Goal: Book appointment/travel/reservation

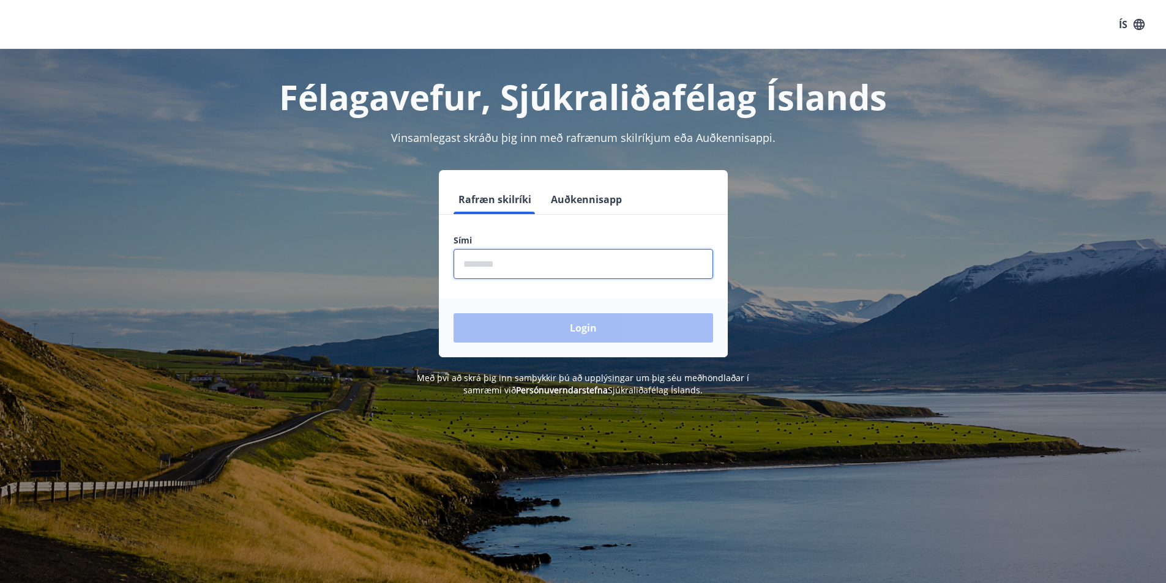
click at [523, 263] on input "phone" at bounding box center [584, 264] width 260 height 30
type input "********"
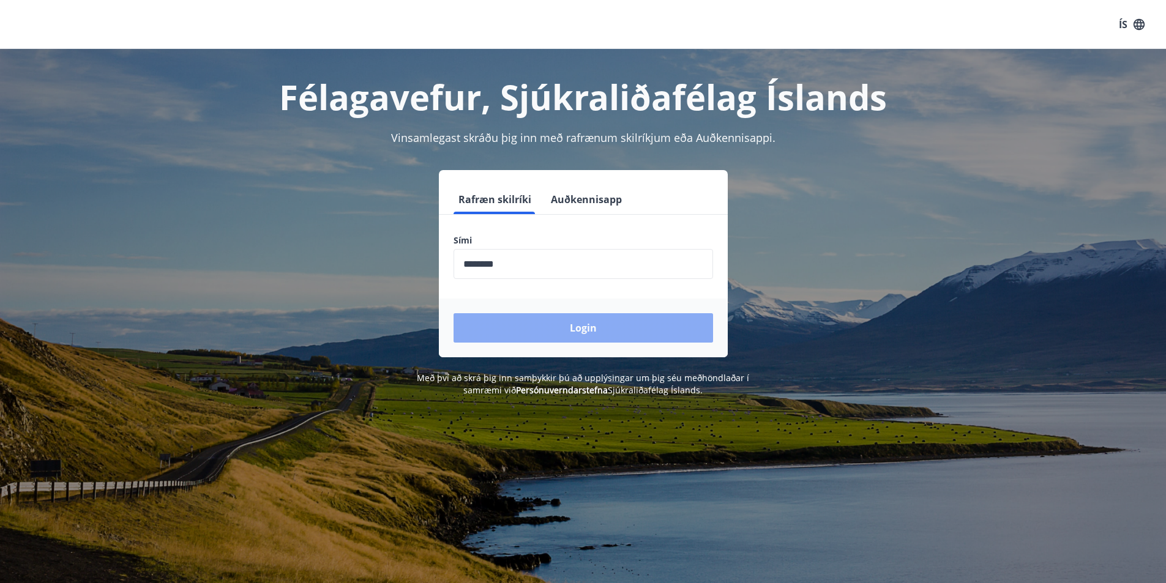
click at [514, 322] on button "Login" at bounding box center [584, 327] width 260 height 29
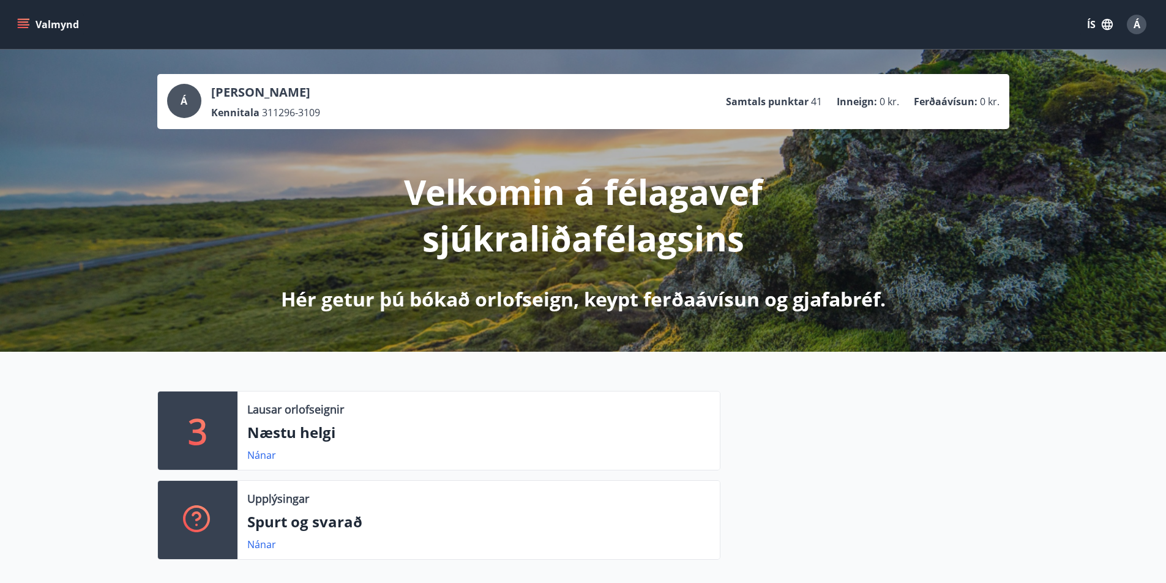
click at [24, 21] on icon "menu" at bounding box center [23, 24] width 12 height 12
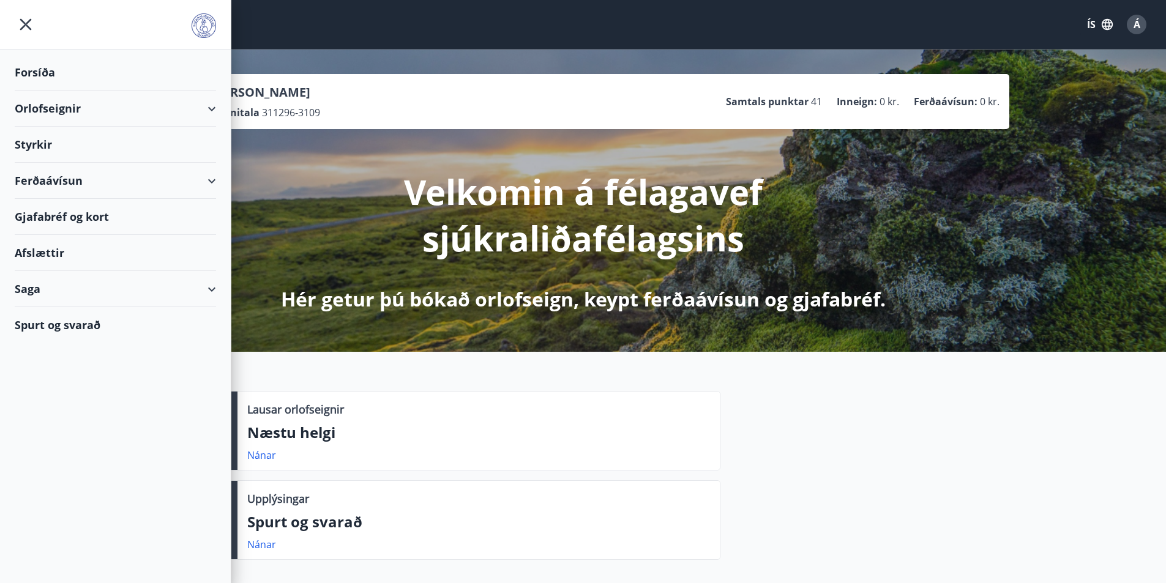
click at [68, 110] on div "Orlofseignir" at bounding box center [115, 109] width 201 height 36
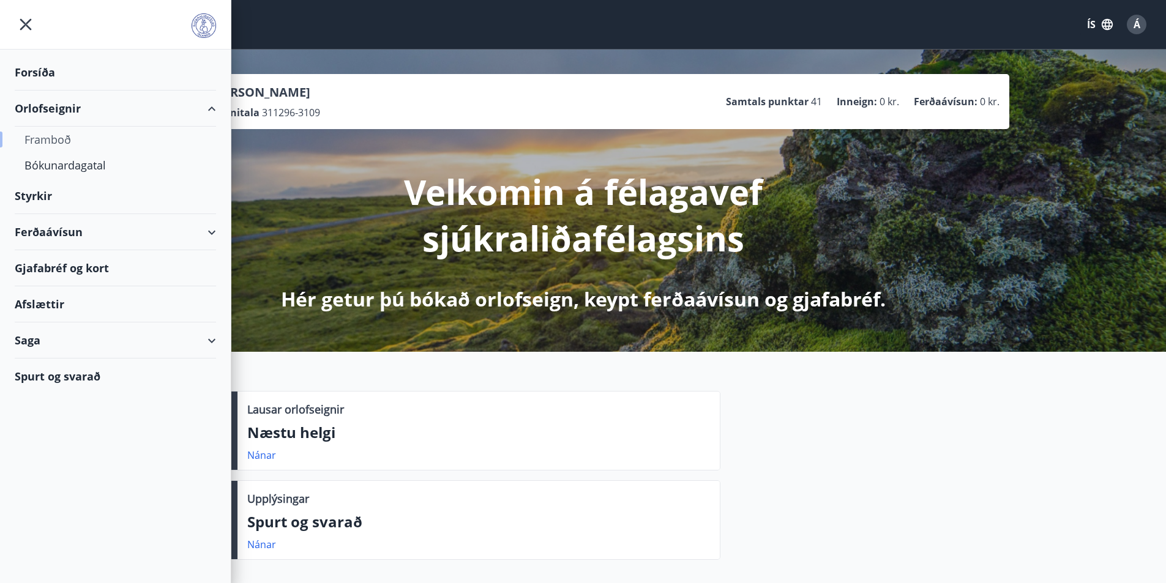
click at [57, 141] on div "Framboð" at bounding box center [115, 140] width 182 height 26
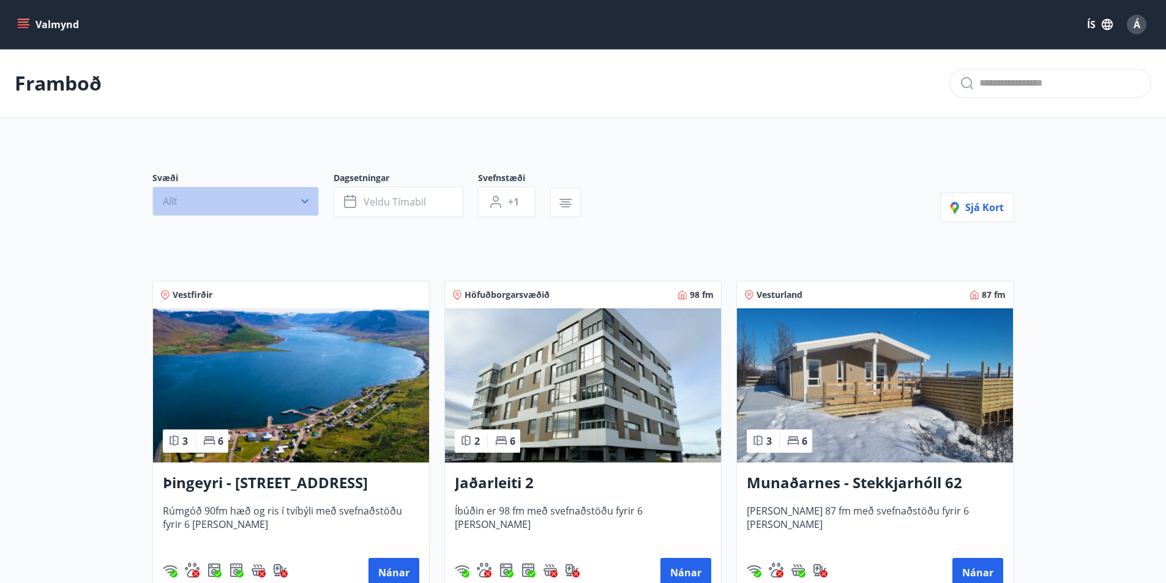
click at [258, 197] on button "Allt" at bounding box center [235, 201] width 167 height 29
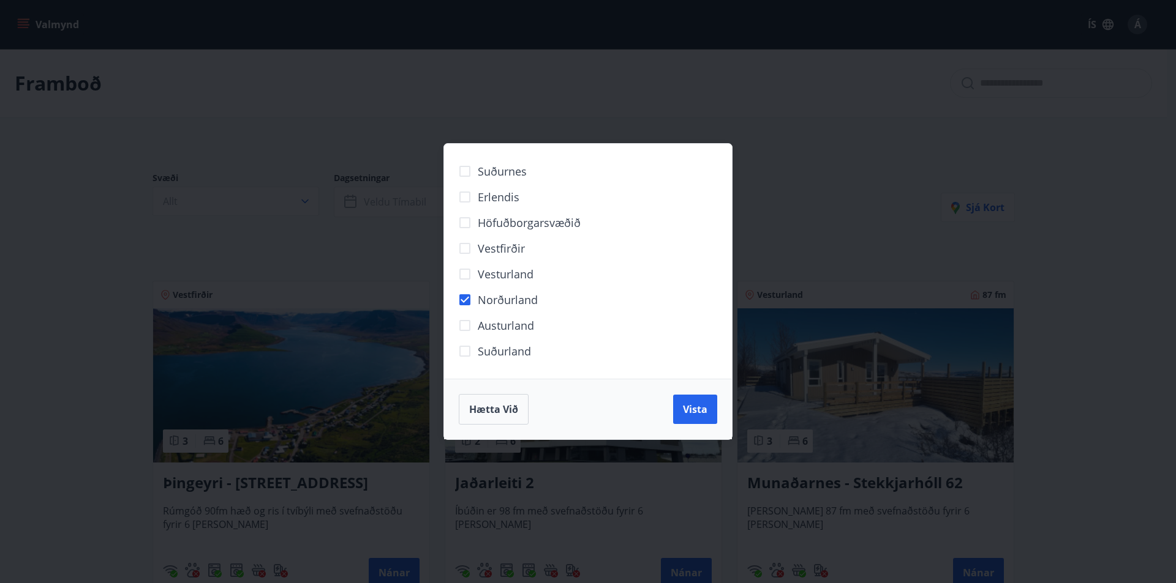
click at [803, 189] on div "Suðurnes Erlendis Höfuðborgarsvæðið Vestfirðir Vesturland Norðurland Austurland…" at bounding box center [588, 291] width 1176 height 583
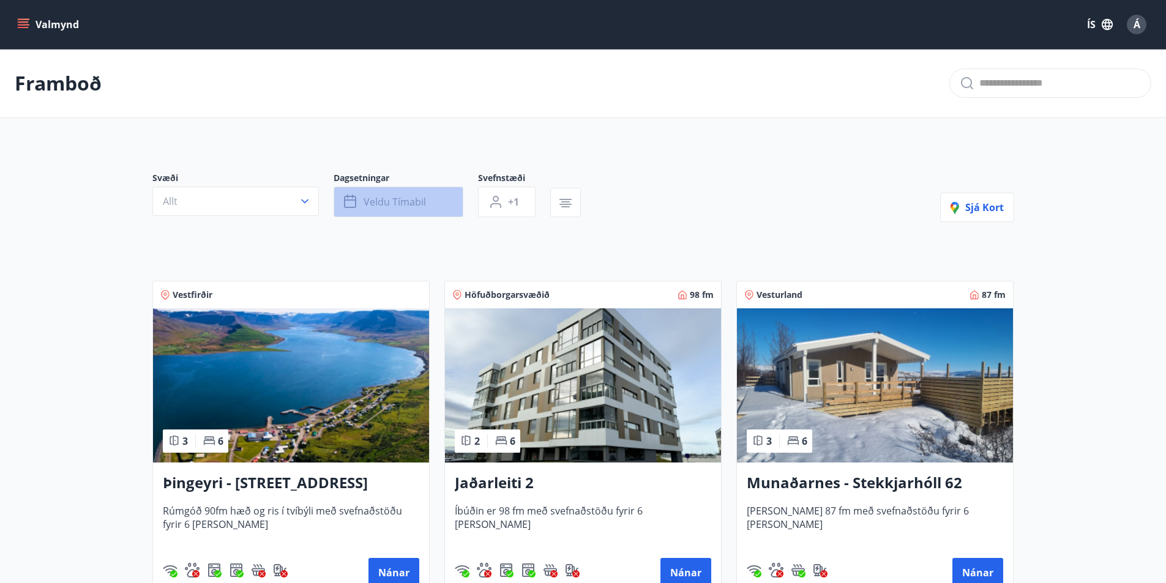
click at [413, 204] on span "Veldu tímabil" at bounding box center [395, 201] width 62 height 13
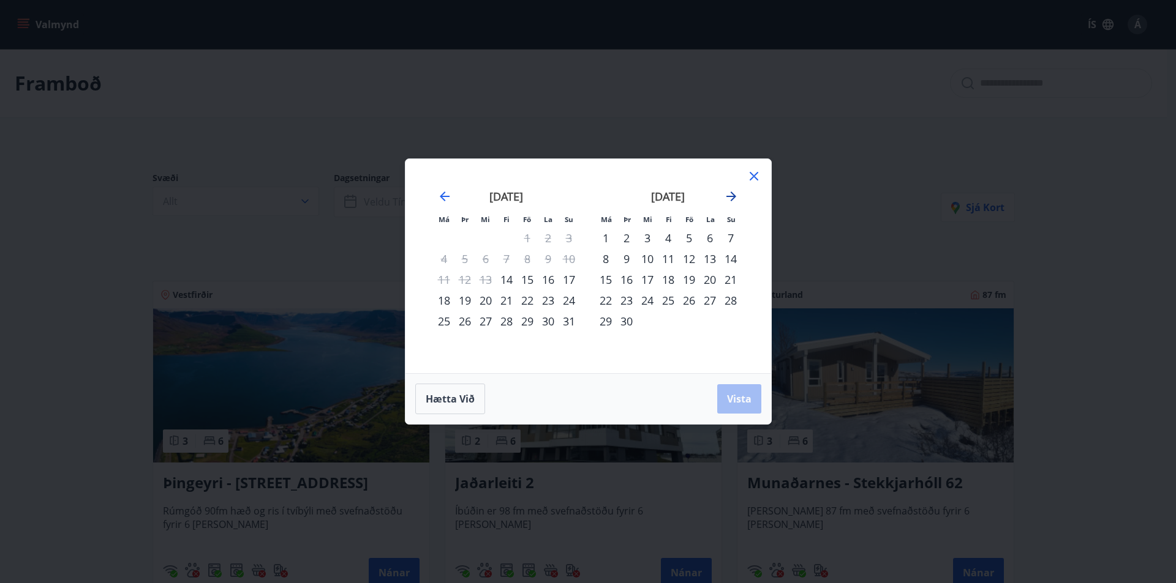
click at [729, 203] on icon "Move forward to switch to the next month." at bounding box center [731, 196] width 15 height 15
click at [732, 197] on icon "Move forward to switch to the next month." at bounding box center [731, 197] width 10 height 10
click at [609, 261] on div "3" at bounding box center [605, 259] width 21 height 21
click at [666, 260] on div "6" at bounding box center [668, 259] width 21 height 21
click at [728, 401] on span "Vista" at bounding box center [739, 398] width 24 height 13
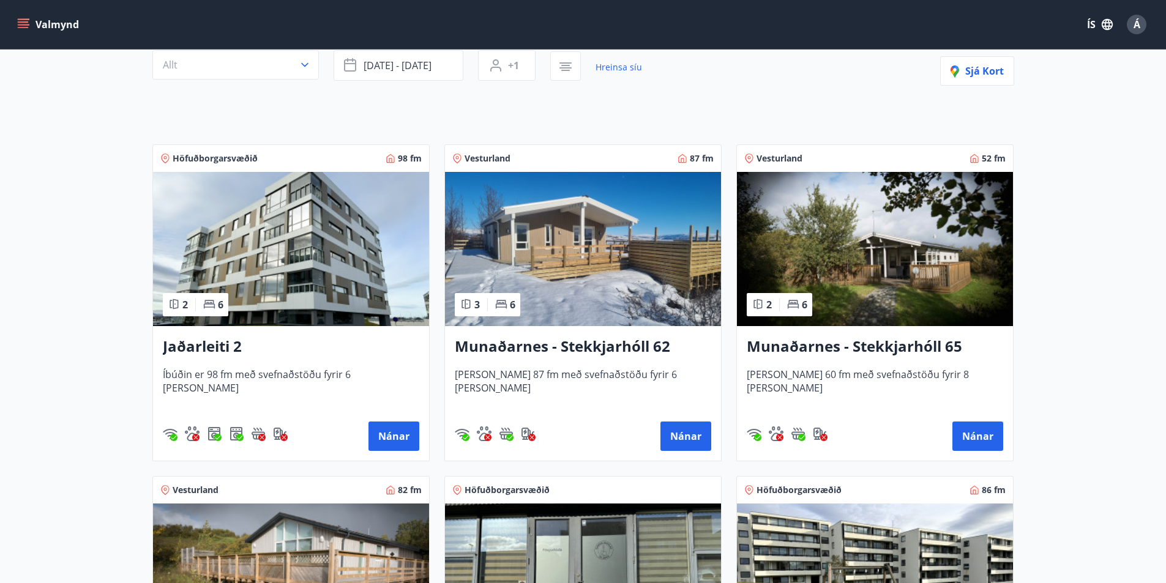
scroll to position [122, 0]
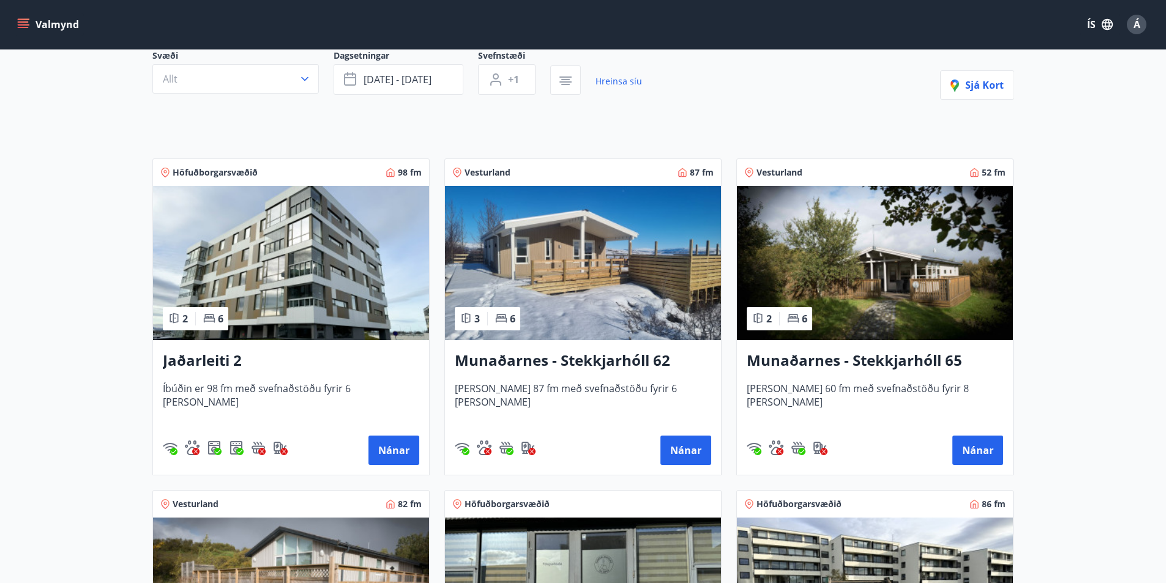
click at [260, 281] on img at bounding box center [291, 263] width 276 height 154
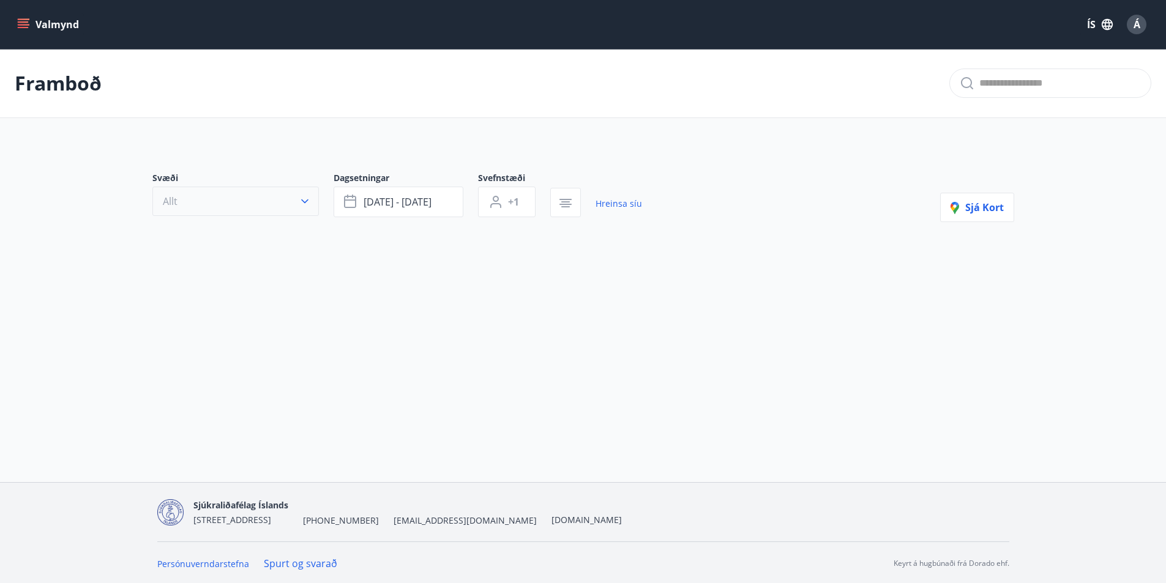
click at [267, 195] on button "Allt" at bounding box center [235, 201] width 167 height 29
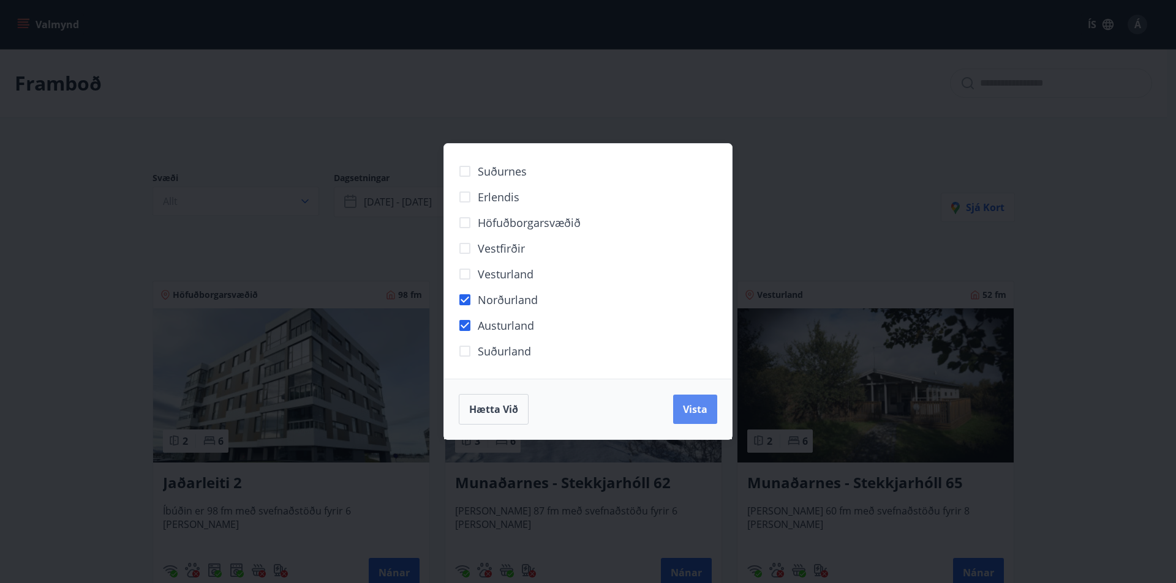
click at [689, 411] on span "Vista" at bounding box center [695, 409] width 24 height 13
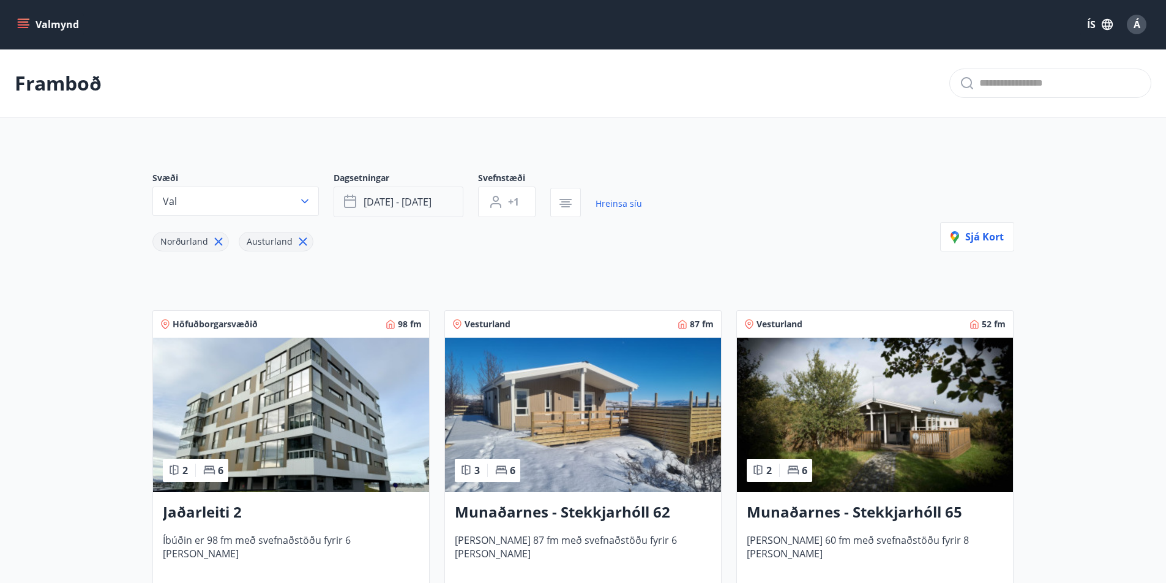
click at [405, 205] on span "nóv 03 - nóv 06" at bounding box center [398, 201] width 68 height 13
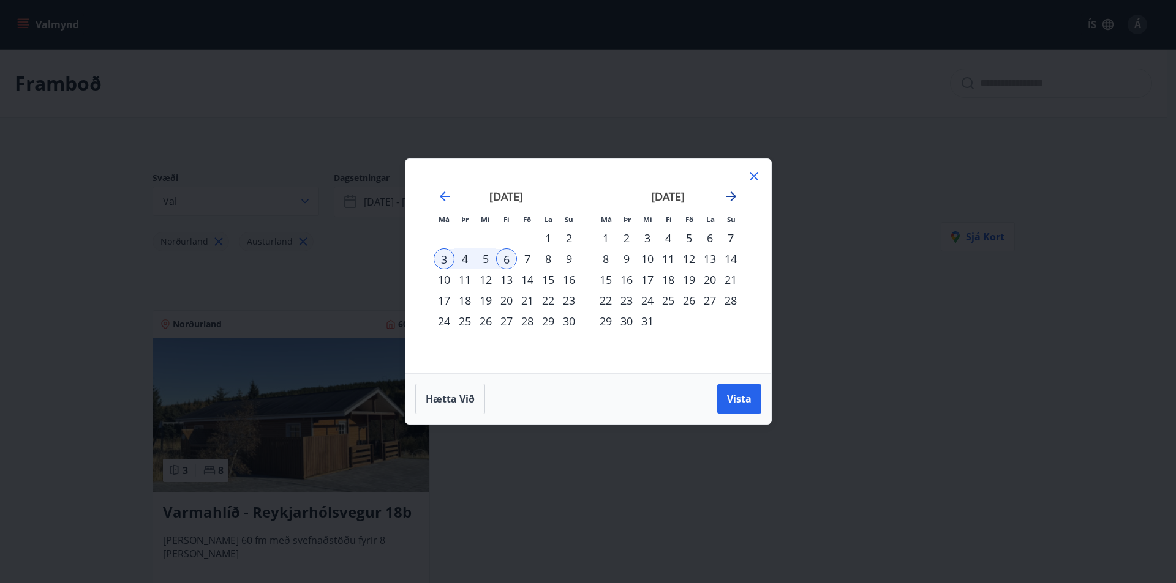
click at [727, 199] on icon "Move forward to switch to the next month." at bounding box center [731, 196] width 15 height 15
click at [449, 201] on icon "Move backward to switch to the previous month." at bounding box center [444, 196] width 15 height 15
click at [736, 392] on button "Vista" at bounding box center [739, 398] width 44 height 29
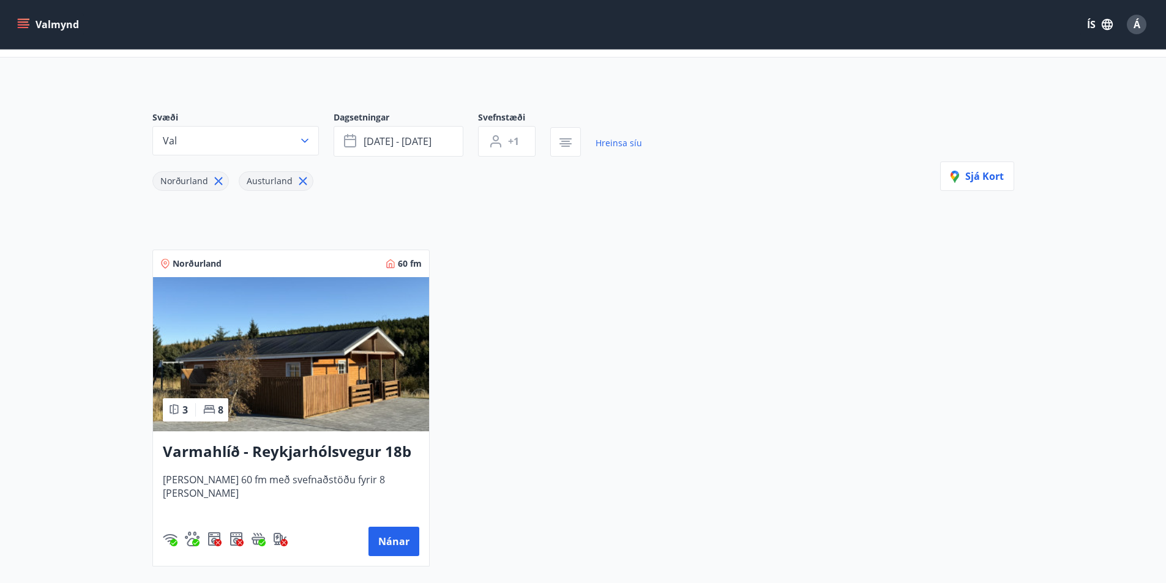
scroll to position [61, 0]
click at [339, 374] on img at bounding box center [291, 354] width 276 height 154
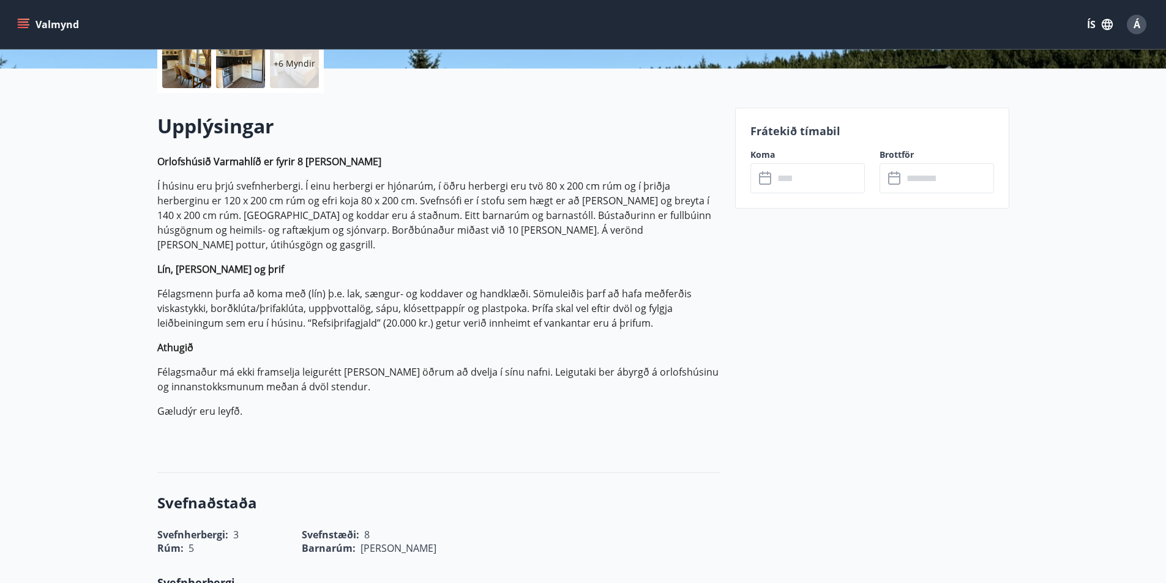
scroll to position [306, 0]
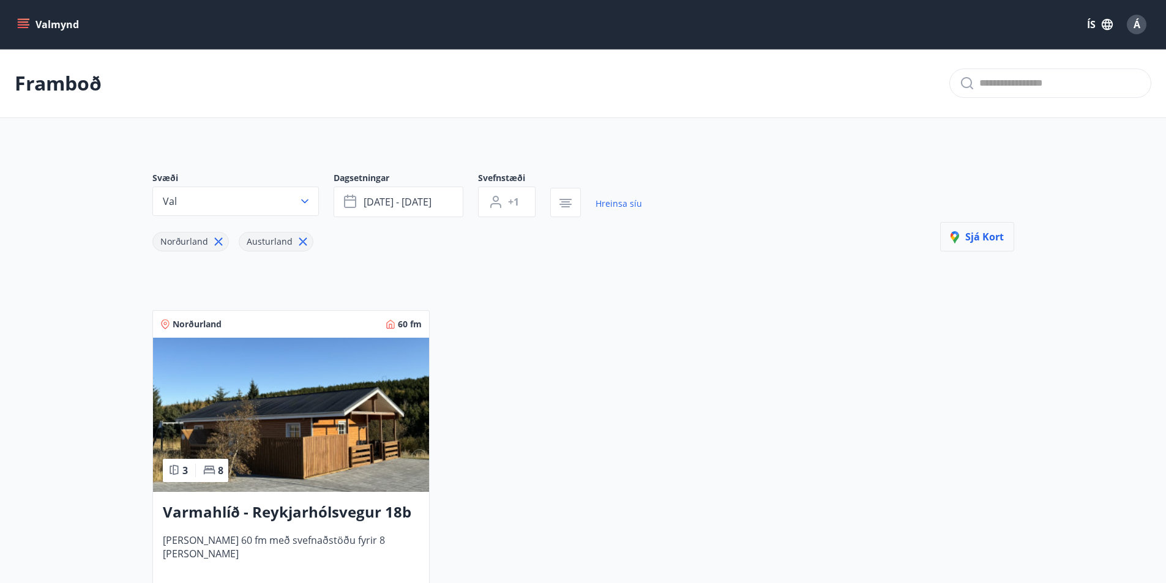
click at [988, 246] on button "Sjá kort" at bounding box center [977, 236] width 74 height 29
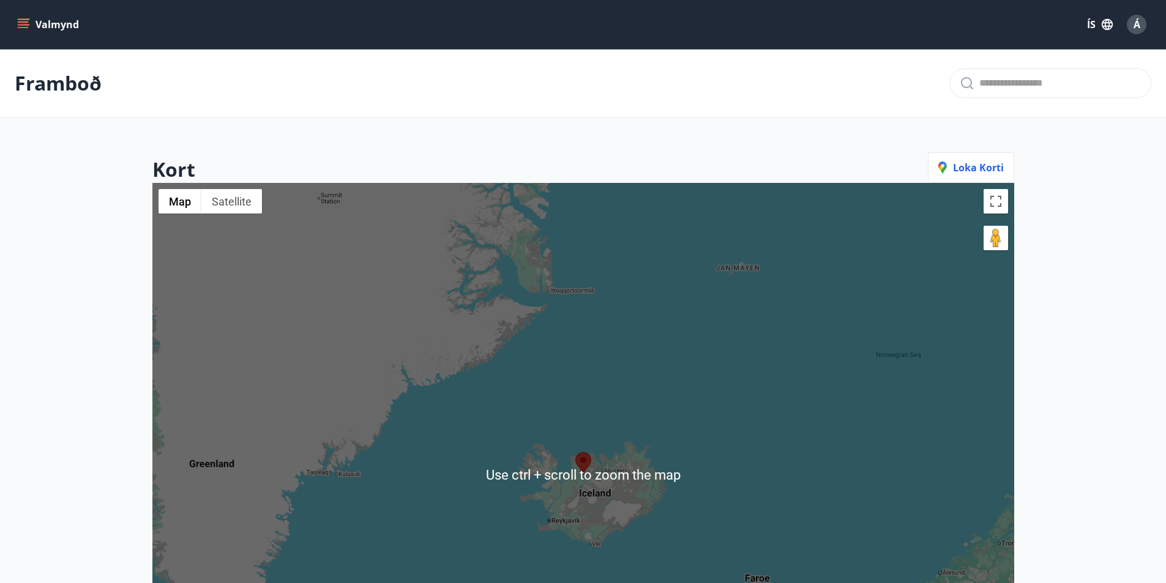
click at [617, 457] on div at bounding box center [583, 474] width 862 height 583
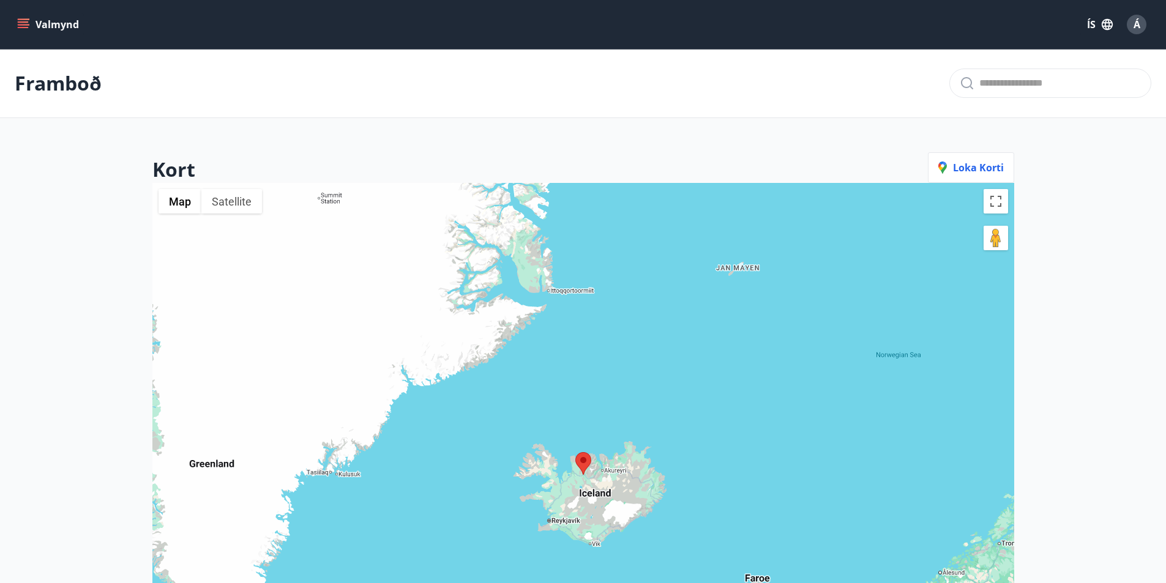
scroll to position [122, 0]
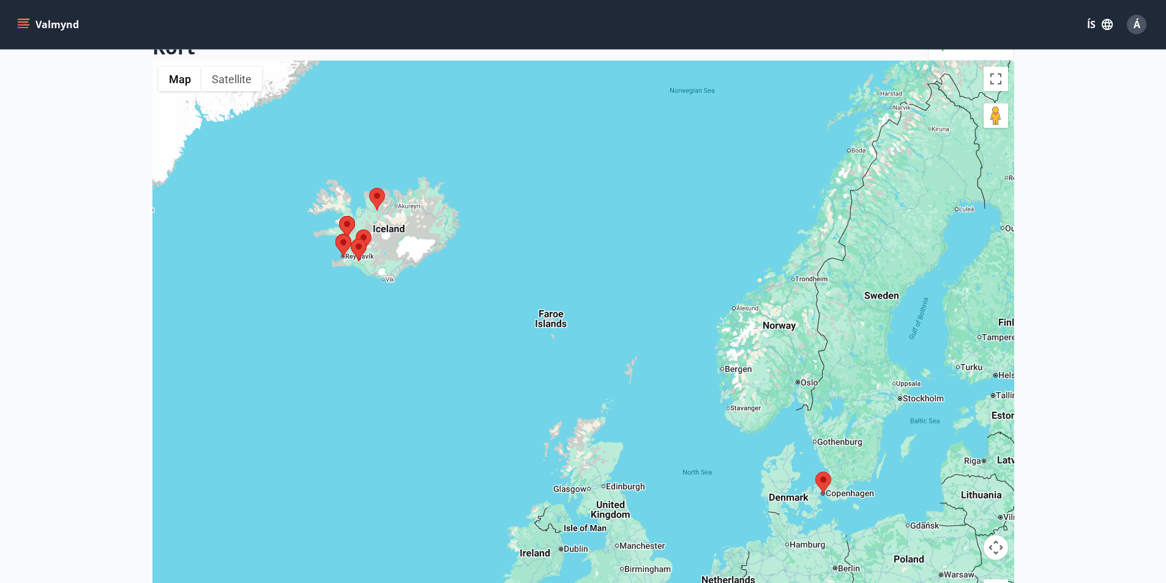
click at [384, 231] on div at bounding box center [583, 352] width 862 height 583
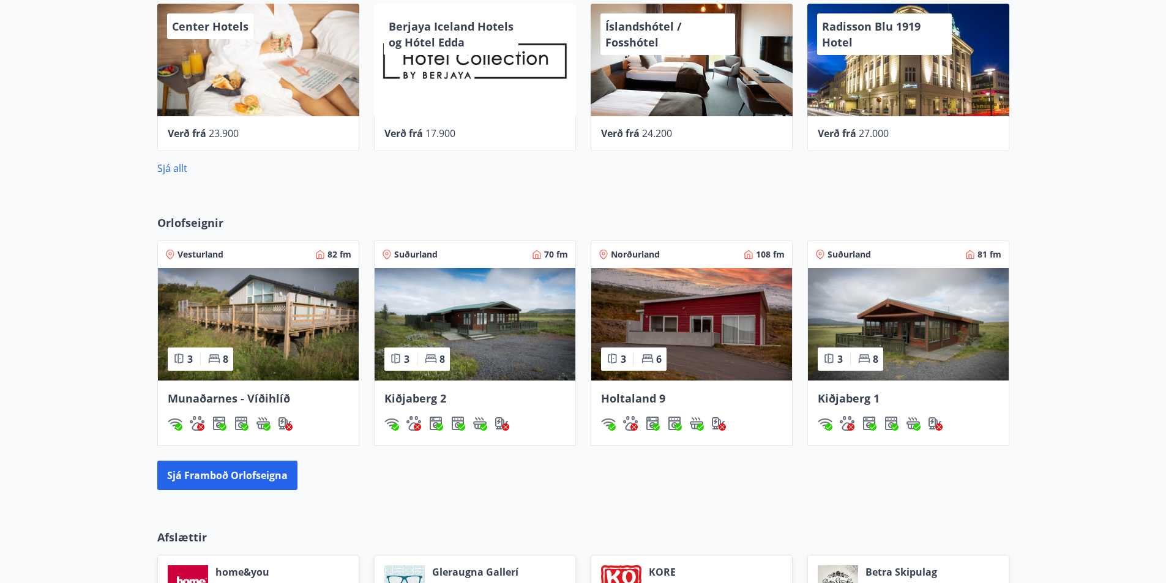
scroll to position [673, 0]
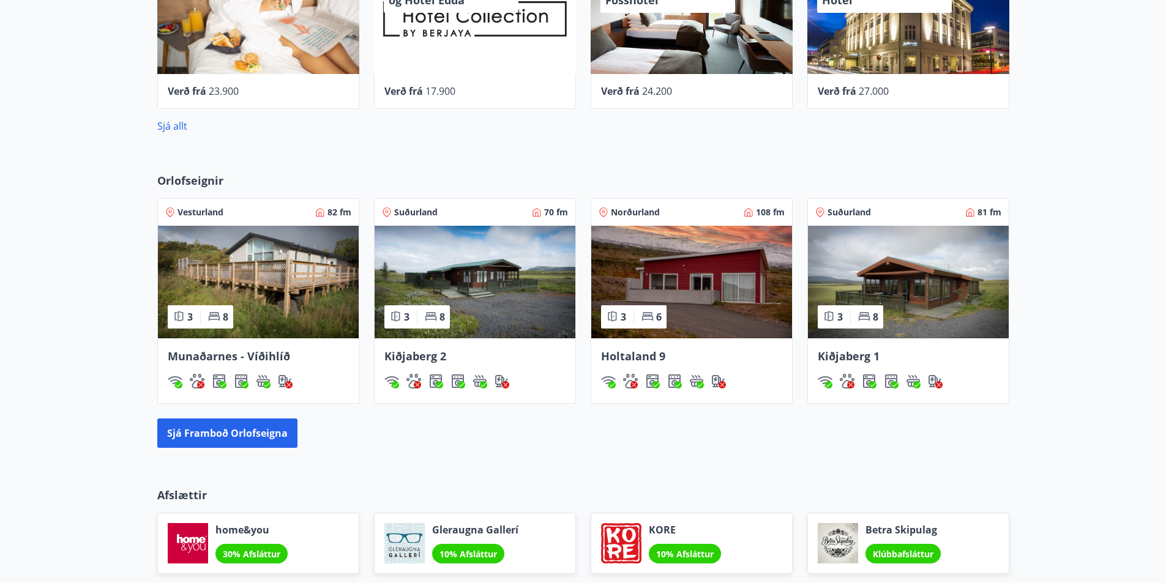
click at [681, 293] on img at bounding box center [691, 282] width 201 height 113
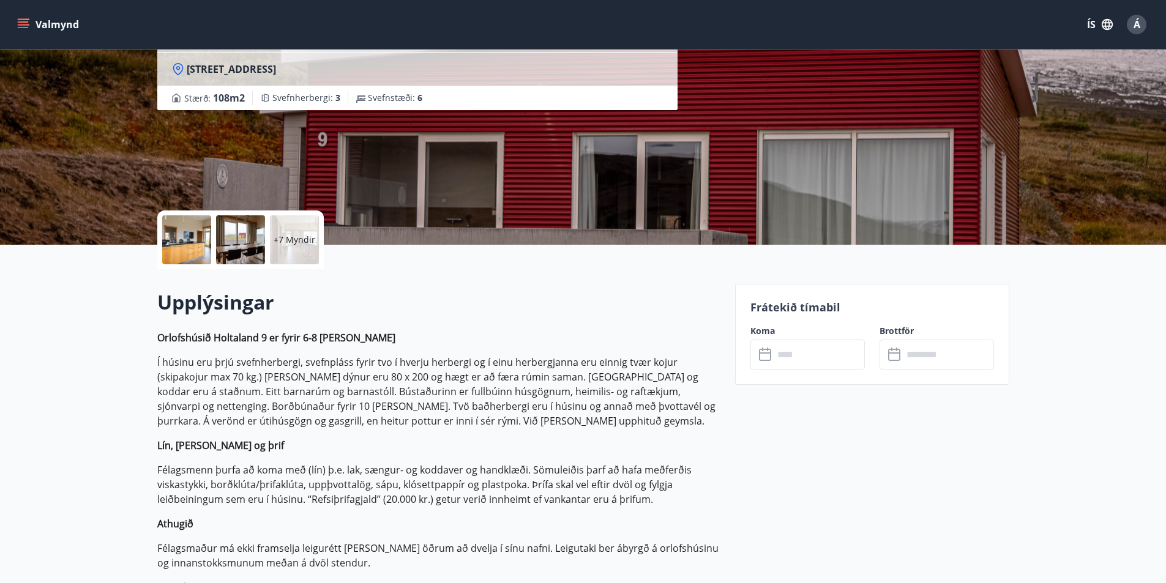
scroll to position [245, 0]
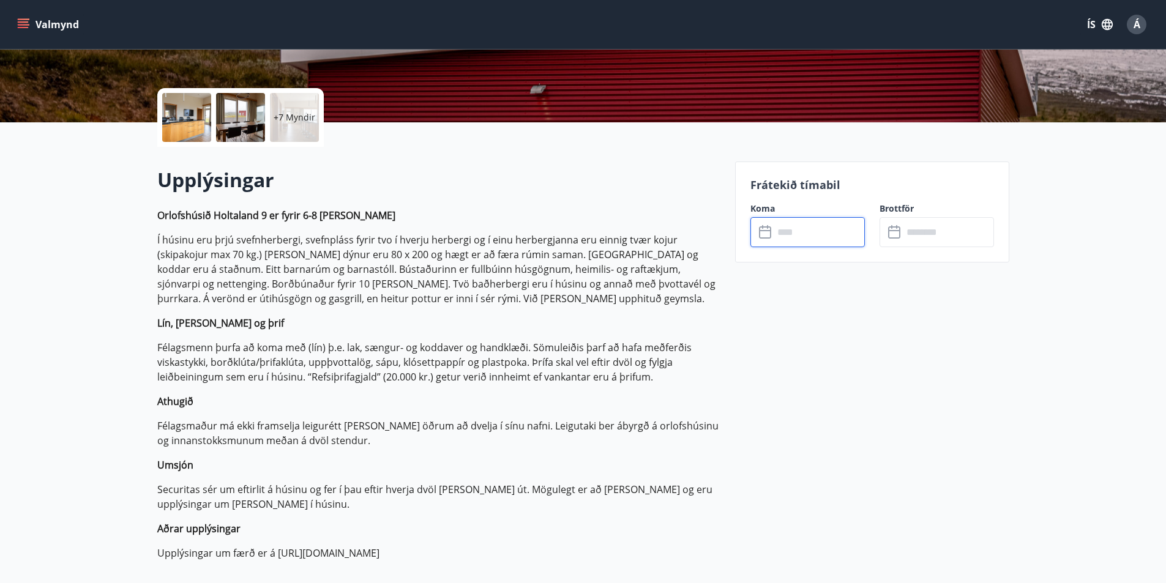
click at [815, 222] on input "text" at bounding box center [819, 232] width 91 height 30
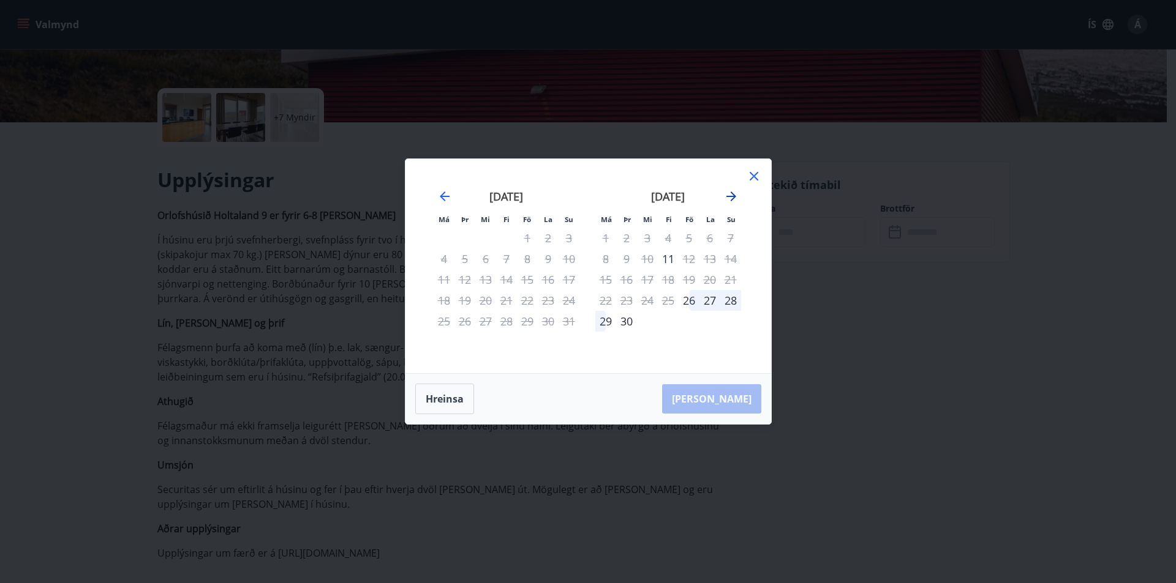
click at [732, 195] on icon "Move forward to switch to the next month." at bounding box center [731, 196] width 15 height 15
click at [752, 177] on icon at bounding box center [753, 176] width 15 height 15
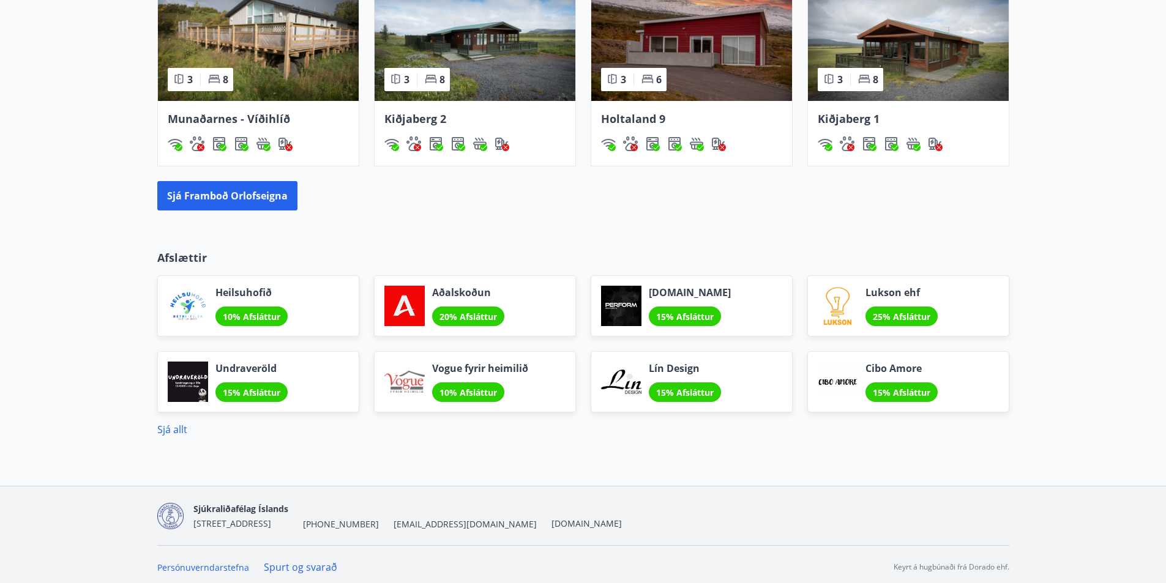
scroll to position [917, 0]
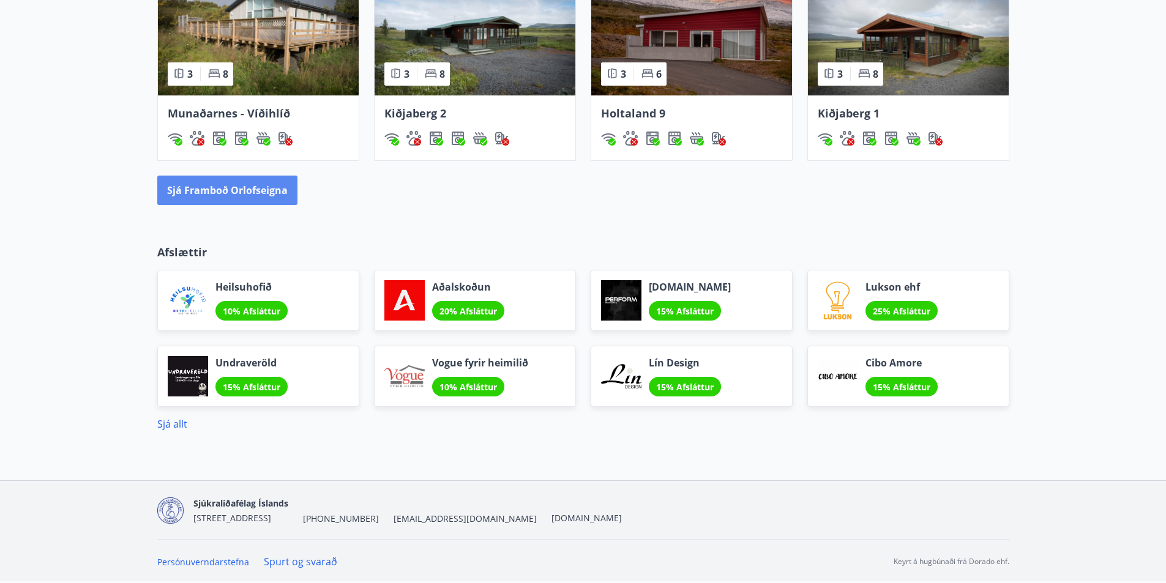
click at [267, 190] on button "Sjá framboð orlofseigna" at bounding box center [227, 190] width 140 height 29
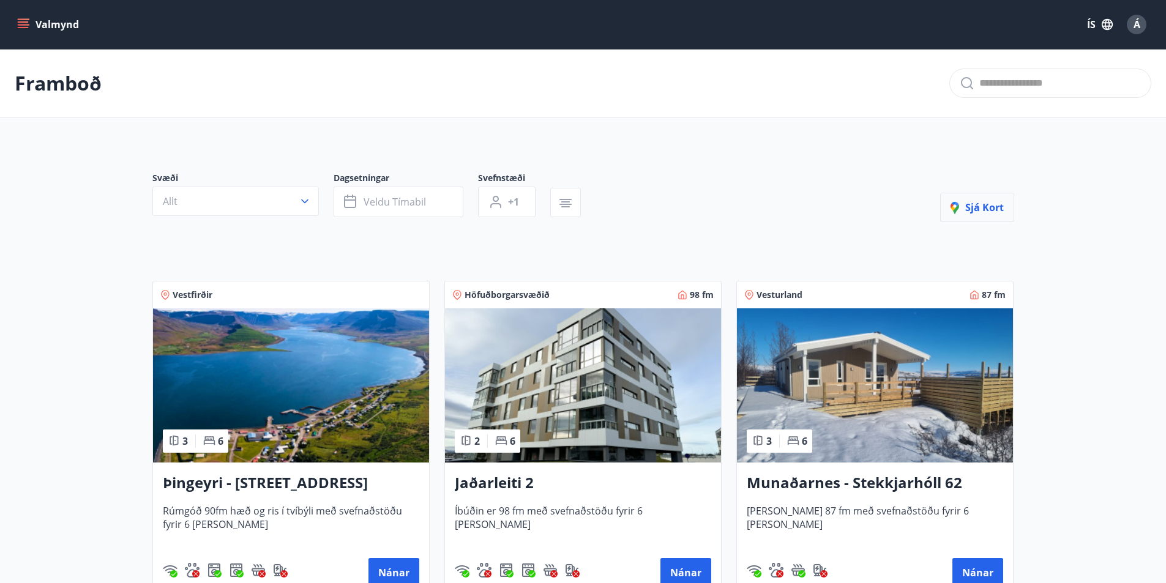
click at [964, 201] on span "Sjá kort" at bounding box center [977, 207] width 53 height 13
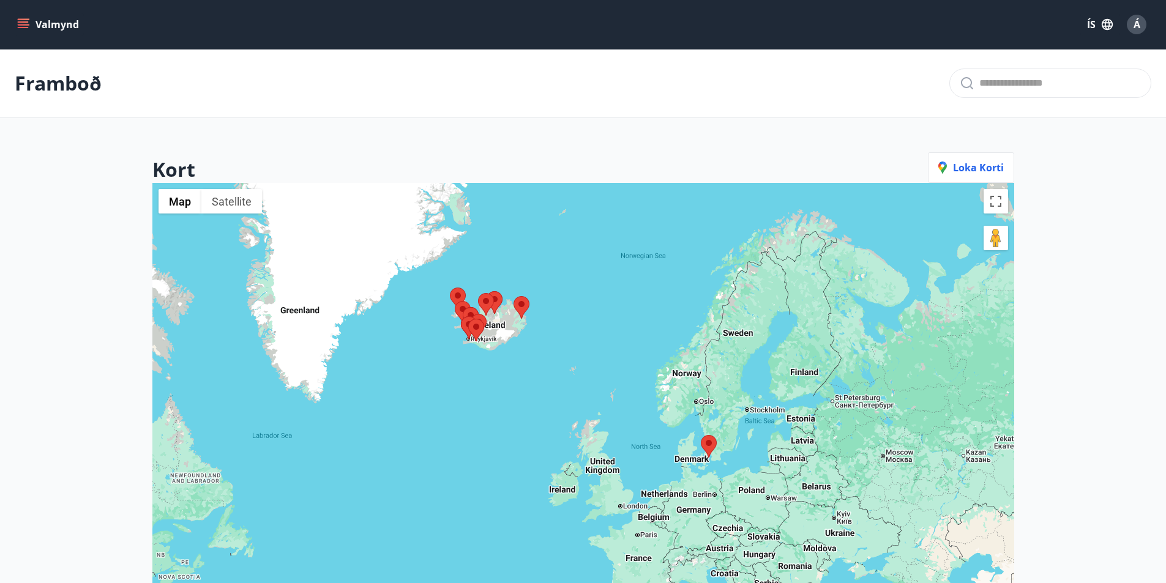
click at [510, 353] on div at bounding box center [583, 474] width 862 height 583
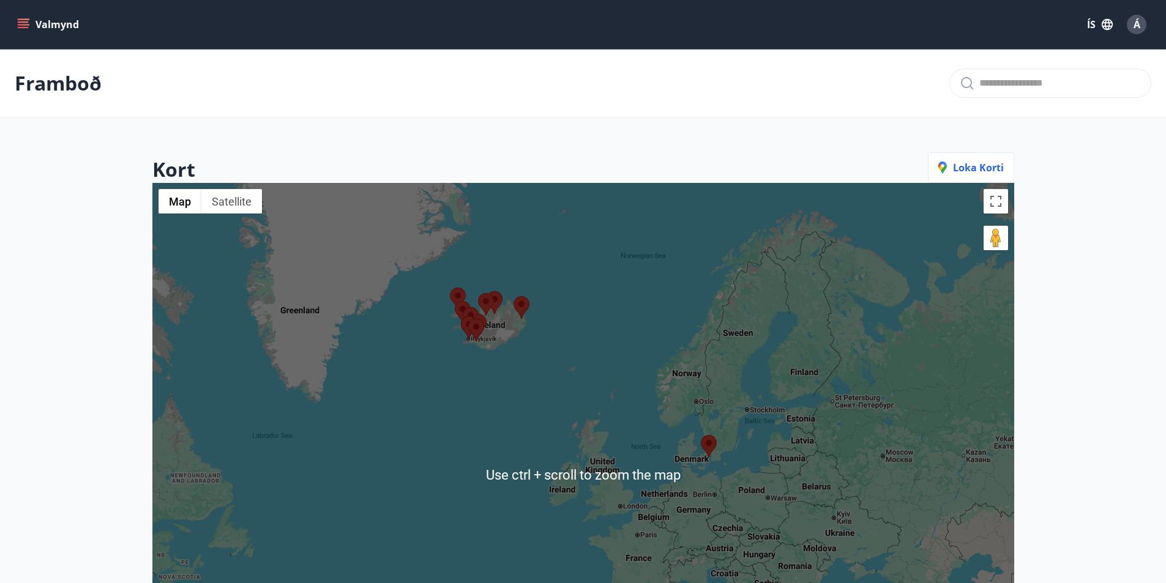
click at [526, 323] on div at bounding box center [583, 474] width 862 height 583
click at [1005, 204] on button "Toggle fullscreen view" at bounding box center [996, 201] width 24 height 24
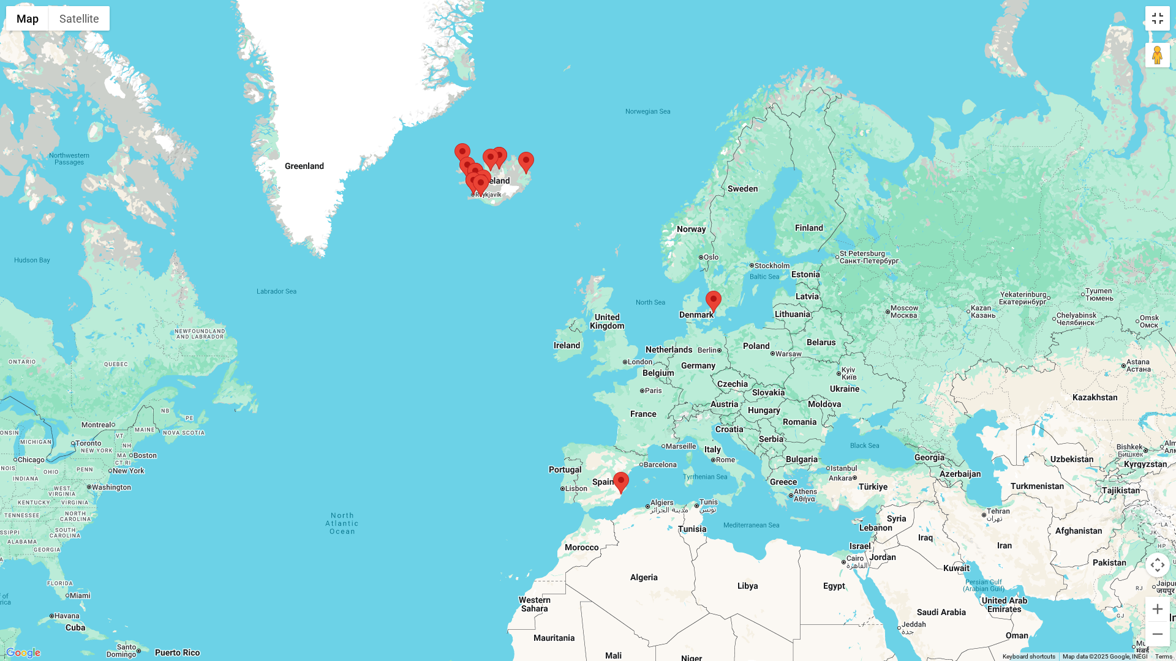
click at [1150, 17] on button "Toggle fullscreen view" at bounding box center [1157, 18] width 24 height 24
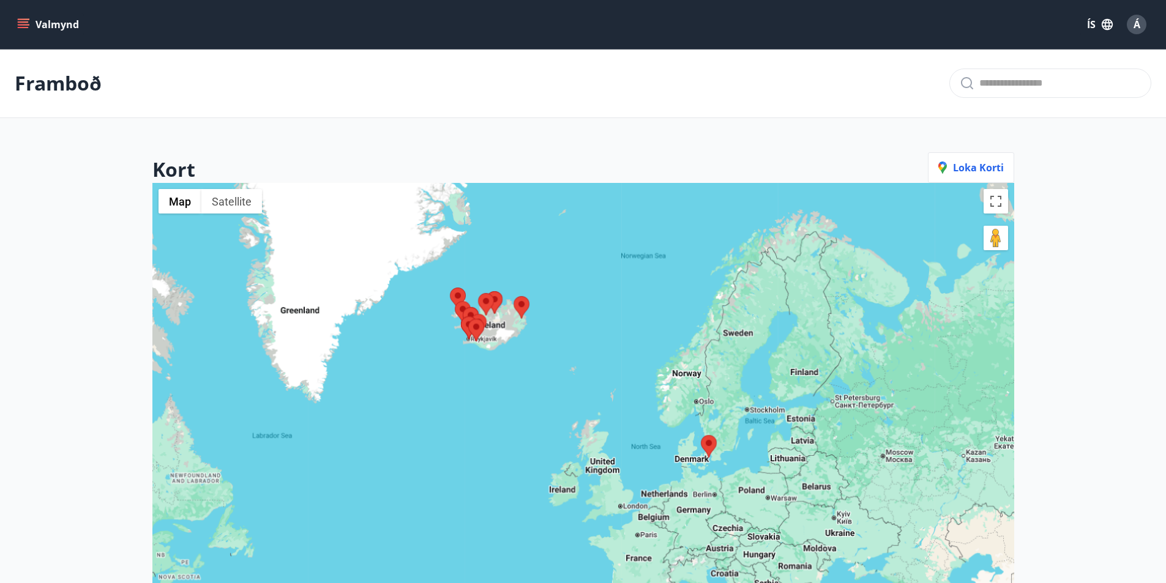
drag, startPoint x: 550, startPoint y: 322, endPoint x: 544, endPoint y: 320, distance: 6.6
click at [549, 322] on div at bounding box center [583, 474] width 862 height 583
click at [529, 320] on div at bounding box center [583, 474] width 862 height 583
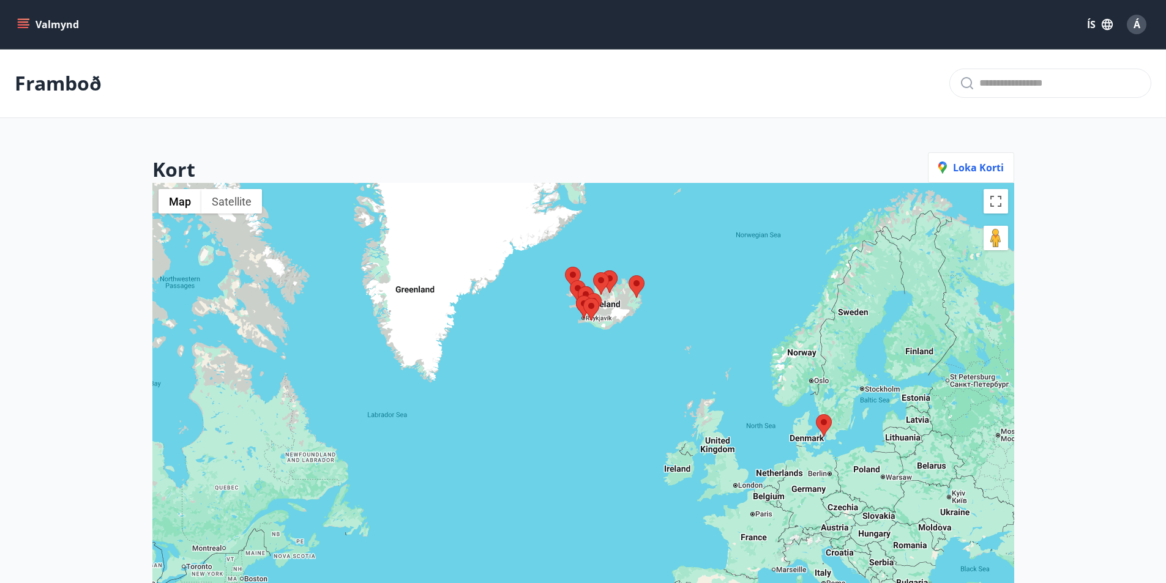
drag, startPoint x: 513, startPoint y: 323, endPoint x: 628, endPoint y: 302, distance: 117.0
click at [628, 302] on div at bounding box center [583, 474] width 862 height 583
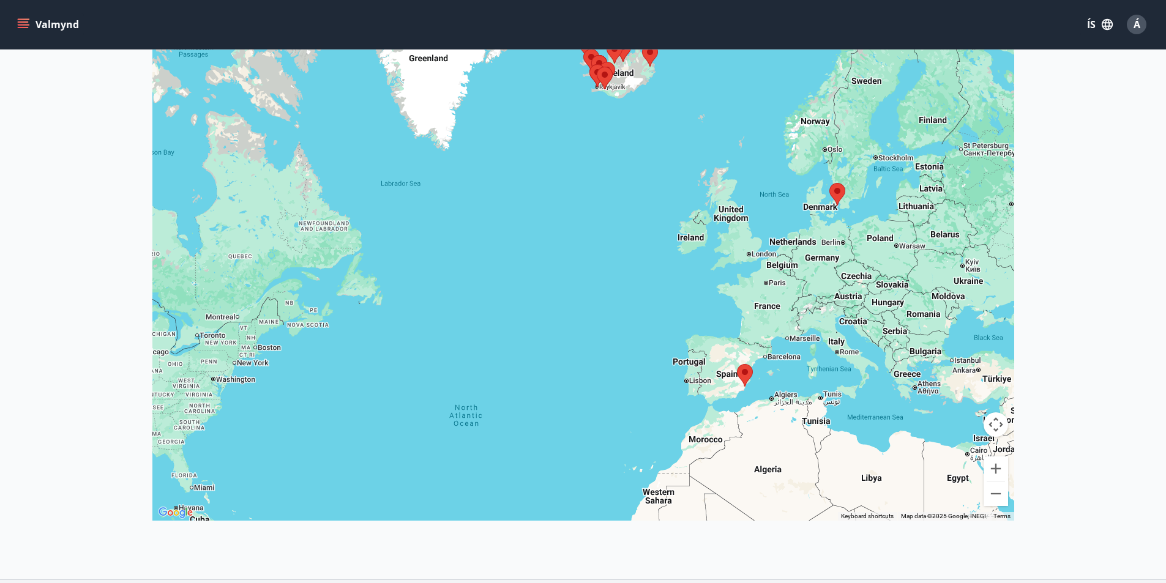
scroll to position [216, 0]
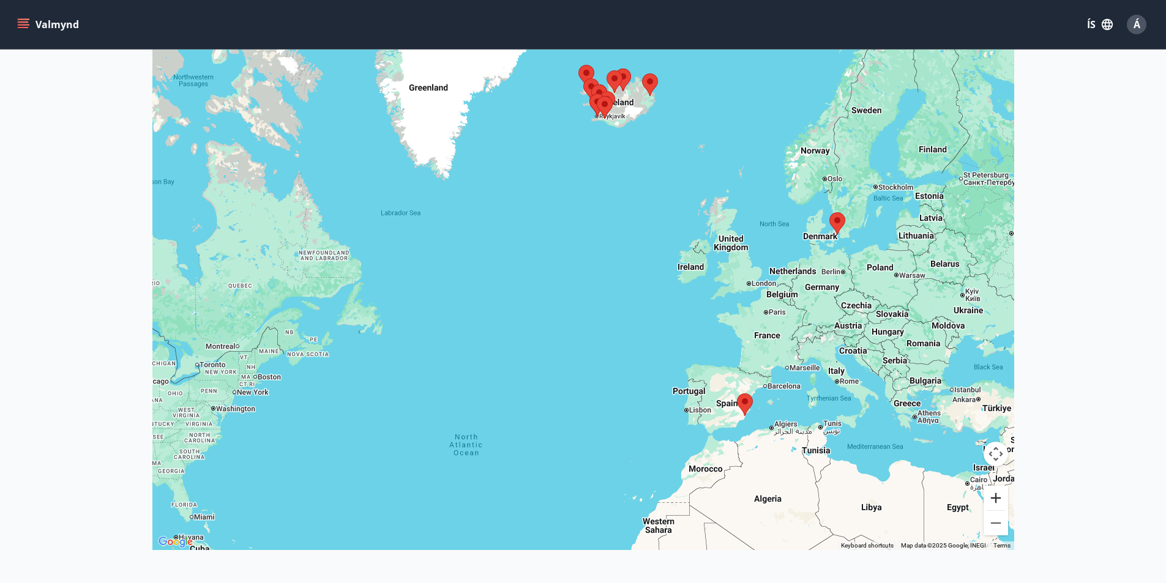
click at [996, 495] on button "Zoom in" at bounding box center [996, 498] width 24 height 24
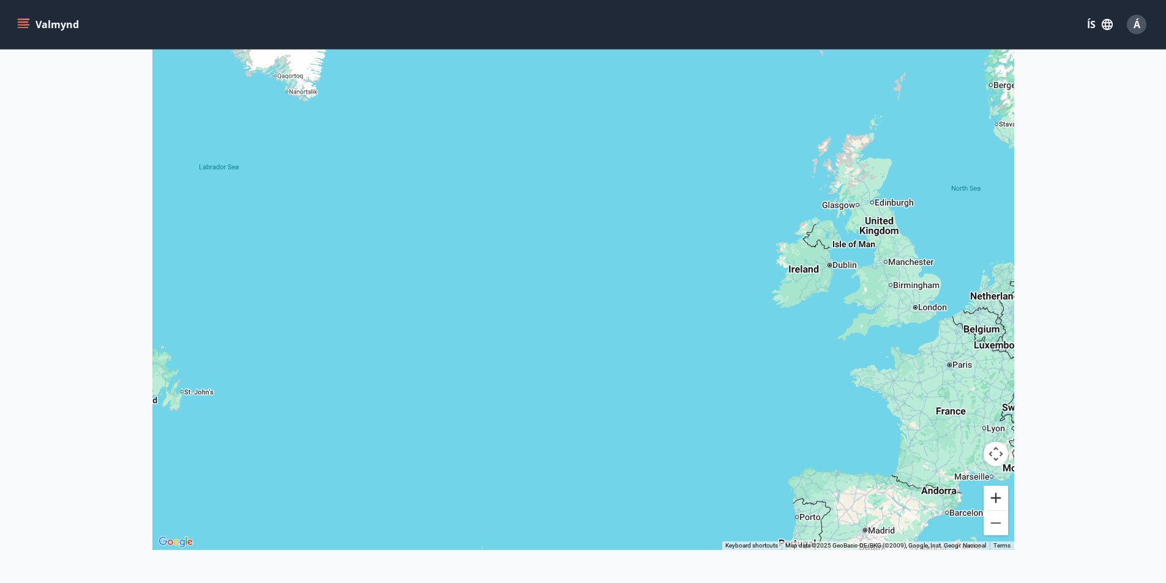
click at [996, 495] on button "Zoom in" at bounding box center [996, 498] width 24 height 24
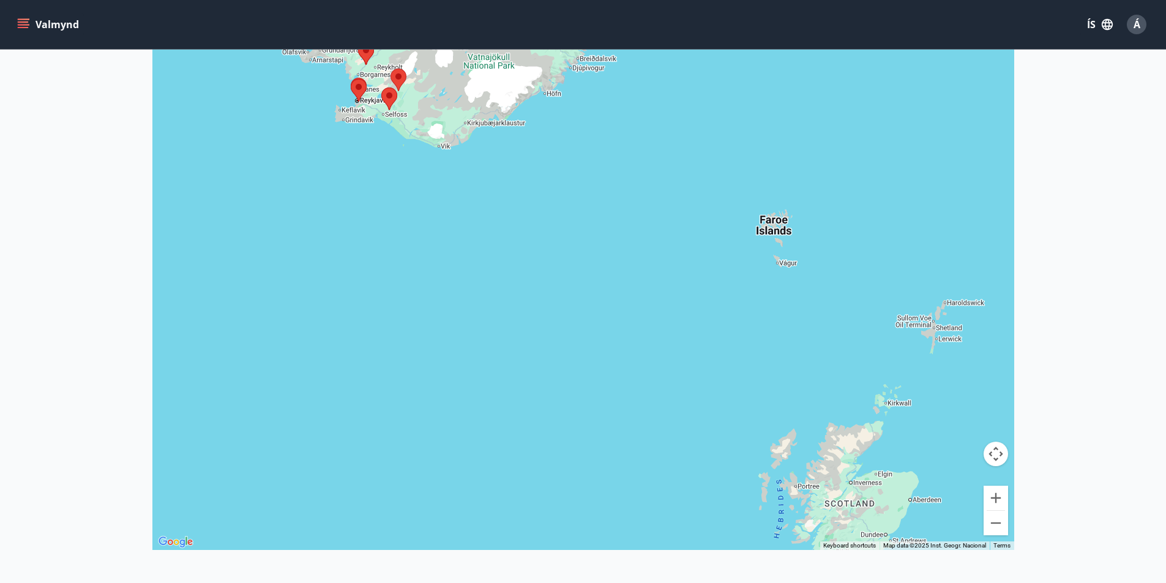
drag, startPoint x: 674, startPoint y: 188, endPoint x: 394, endPoint y: 599, distance: 497.9
click at [394, 583] on html "Valmynd ÍS Á Framboð Kort Loka korti ← Move left → Move right ↑ Move up ↓ Move …" at bounding box center [583, 247] width 1166 height 926
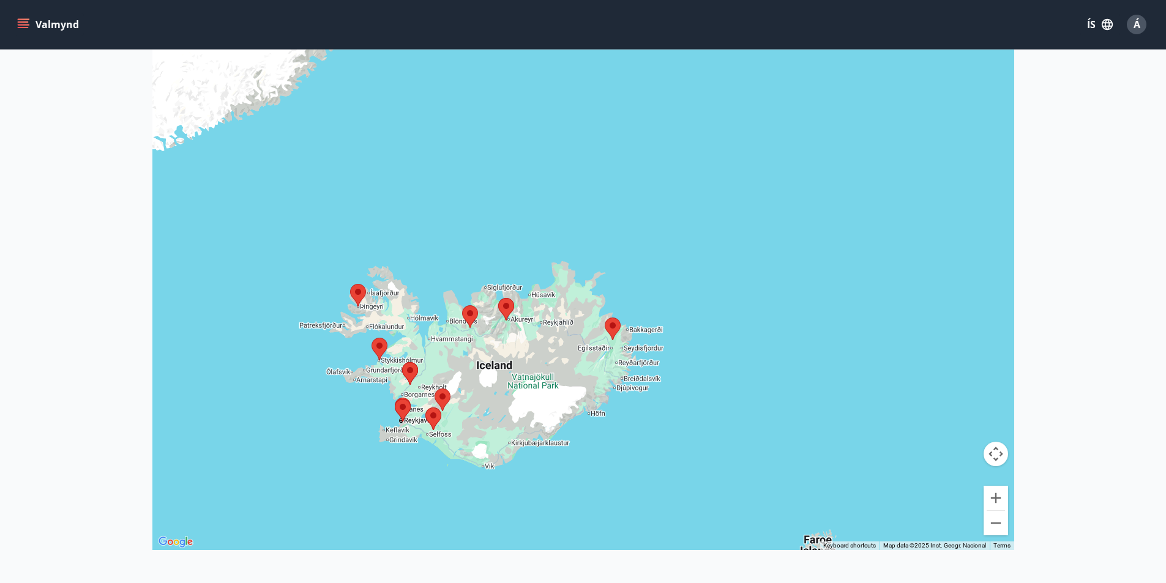
drag, startPoint x: 512, startPoint y: 169, endPoint x: 628, endPoint y: 456, distance: 309.8
click at [557, 492] on div at bounding box center [583, 258] width 862 height 583
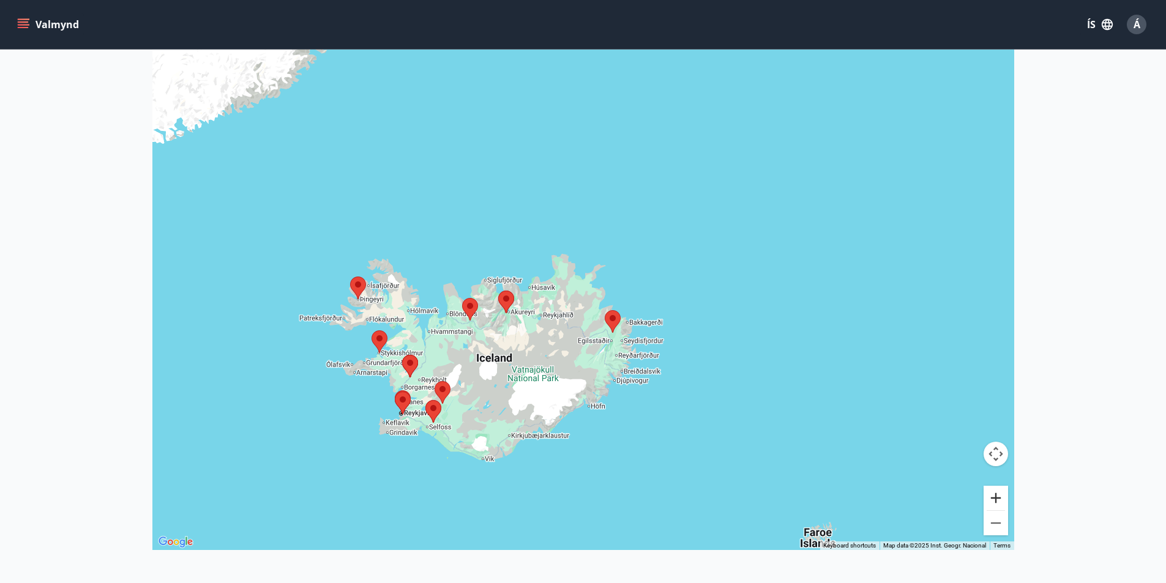
click at [994, 494] on button "Zoom in" at bounding box center [996, 498] width 24 height 24
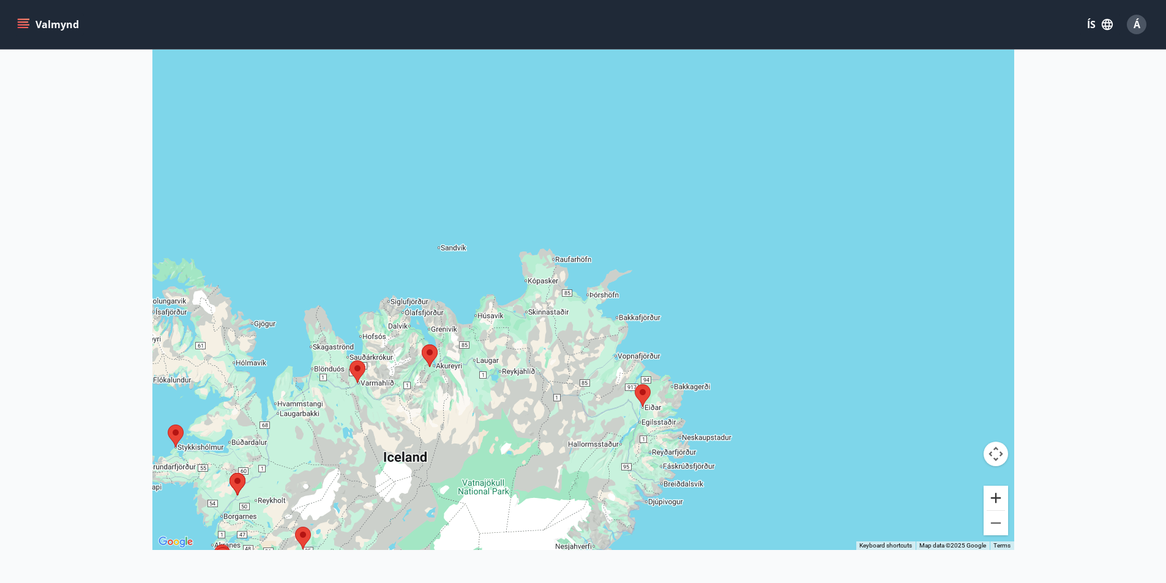
click at [996, 492] on button "Zoom in" at bounding box center [996, 498] width 24 height 24
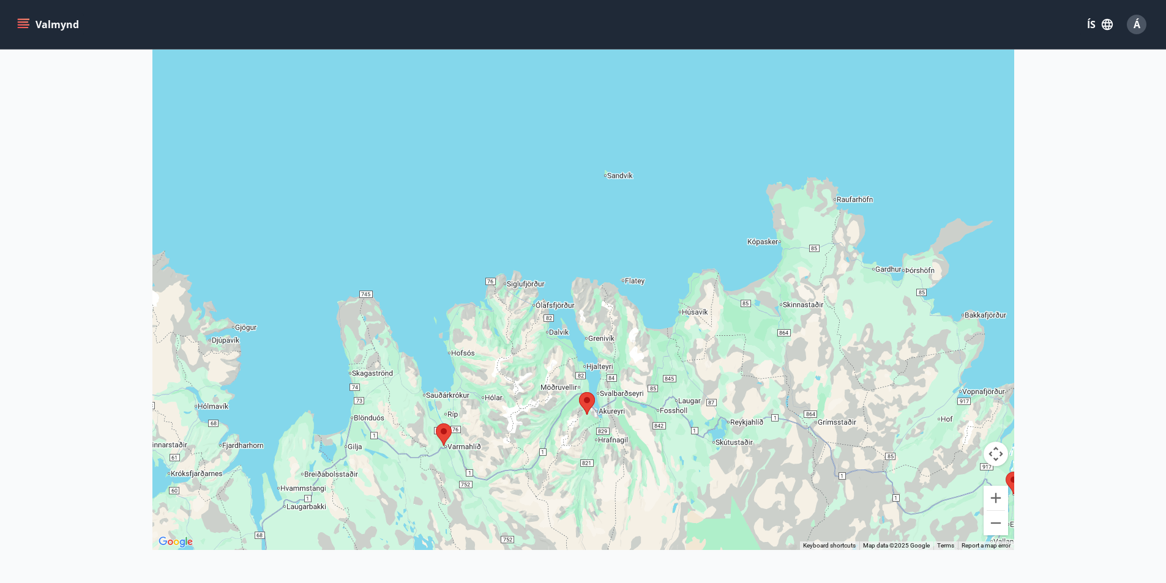
drag, startPoint x: 414, startPoint y: 378, endPoint x: 554, endPoint y: 251, distance: 189.0
click at [554, 252] on div at bounding box center [583, 258] width 862 height 583
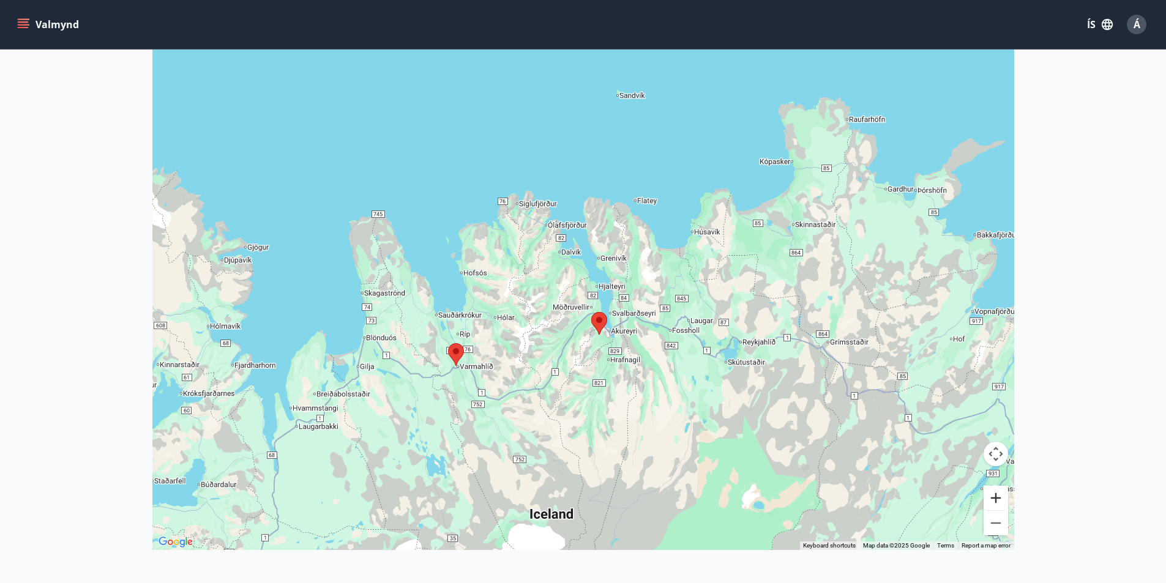
click at [993, 498] on button "Zoom in" at bounding box center [996, 498] width 24 height 24
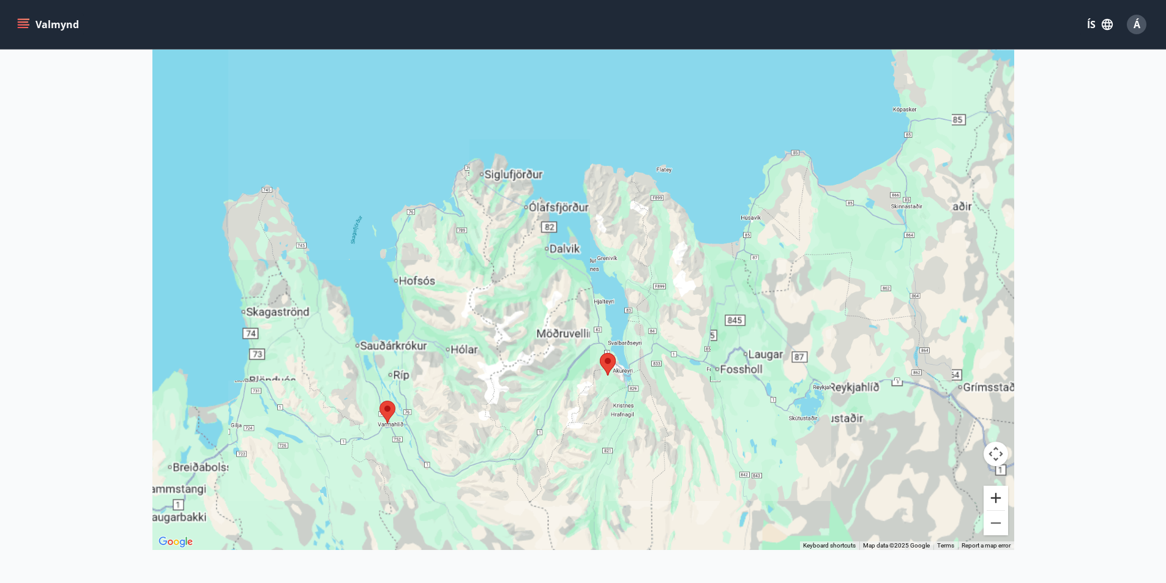
click at [993, 498] on button "Zoom in" at bounding box center [996, 498] width 24 height 24
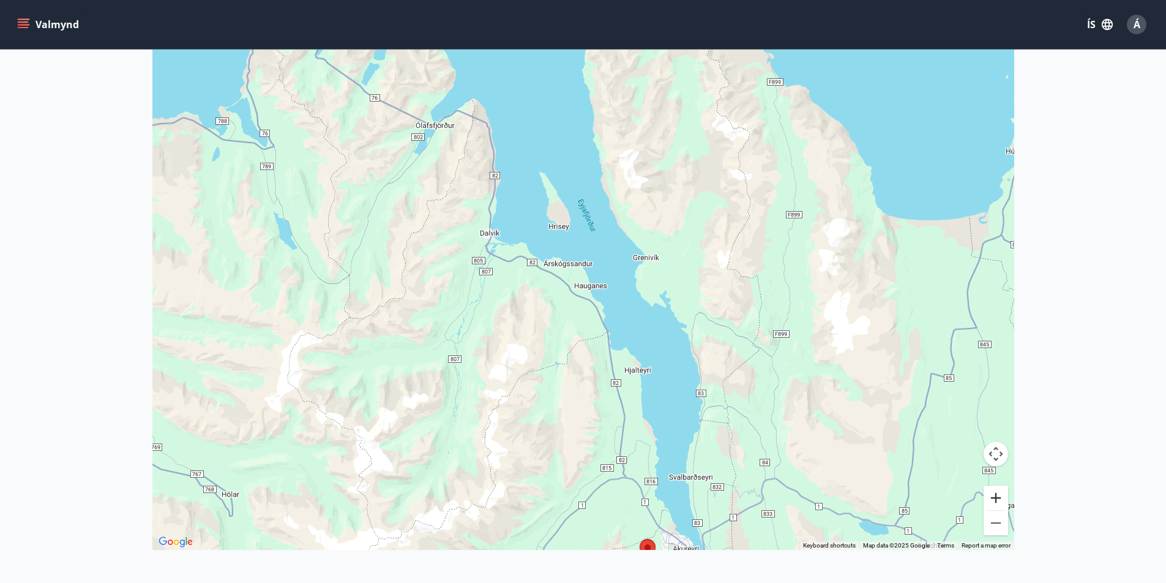
click at [993, 498] on button "Zoom in" at bounding box center [996, 498] width 24 height 24
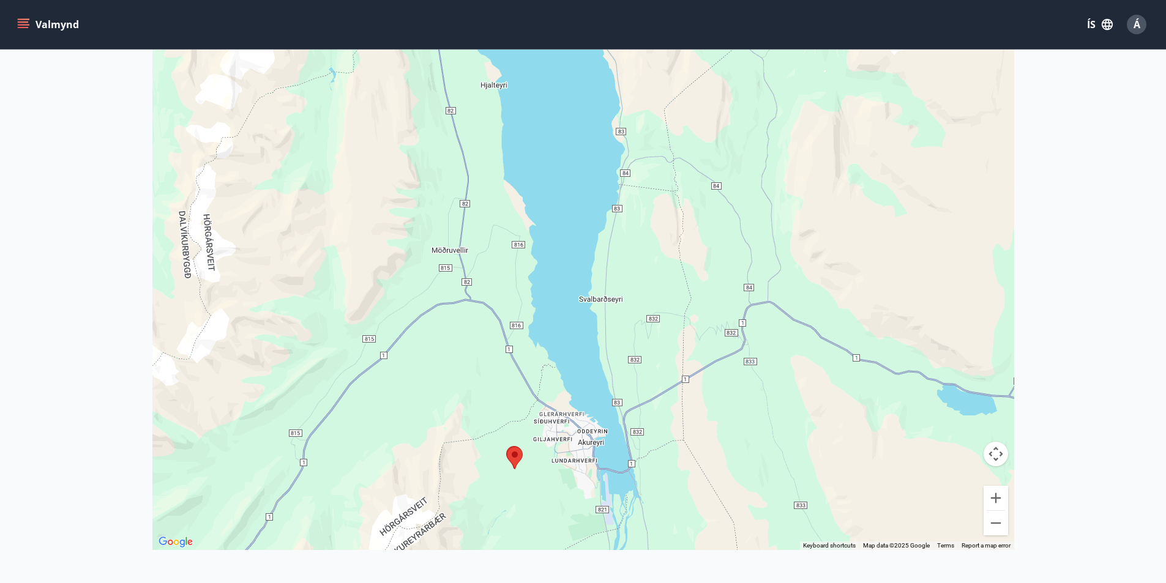
drag, startPoint x: 773, startPoint y: 449, endPoint x: 576, endPoint y: 61, distance: 435.4
click at [576, 61] on div at bounding box center [583, 258] width 862 height 583
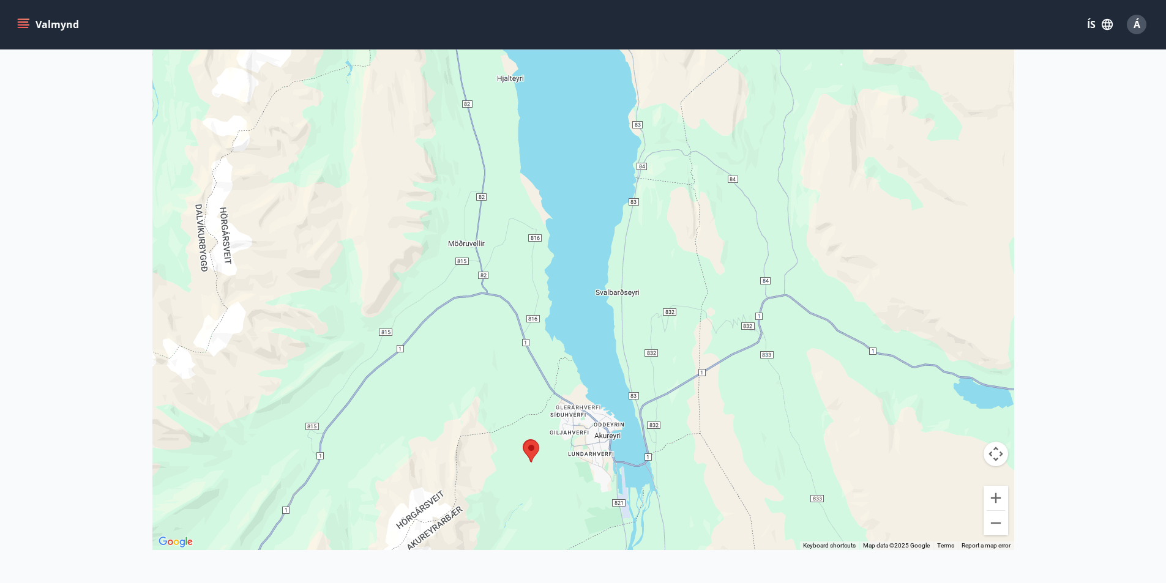
drag, startPoint x: 577, startPoint y: 214, endPoint x: 613, endPoint y: 191, distance: 43.5
click at [613, 191] on div at bounding box center [583, 258] width 862 height 583
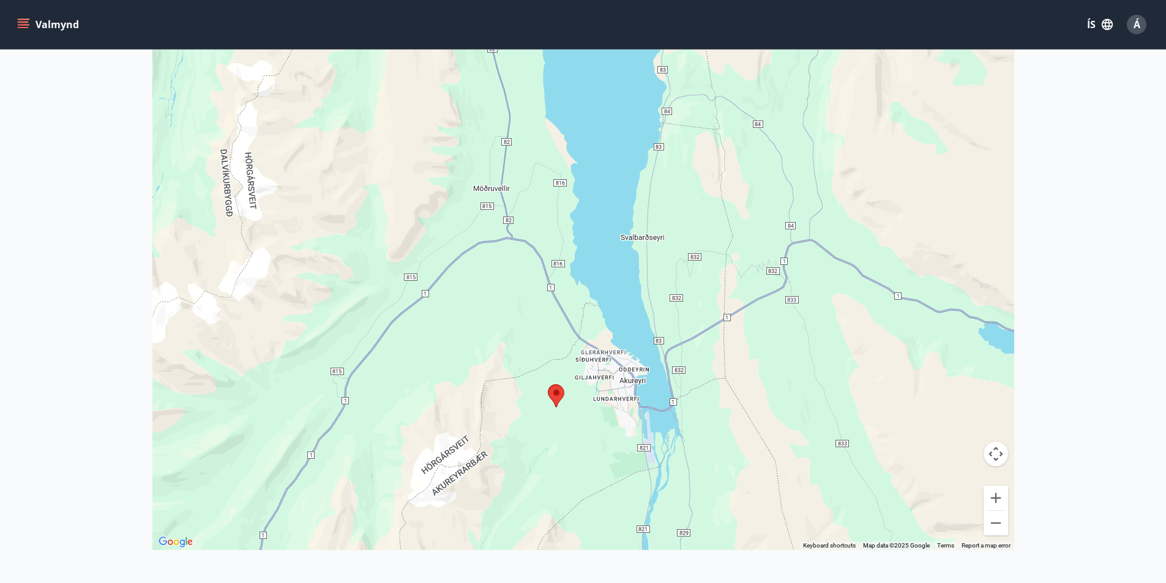
click at [549, 385] on area at bounding box center [549, 385] width 0 height 0
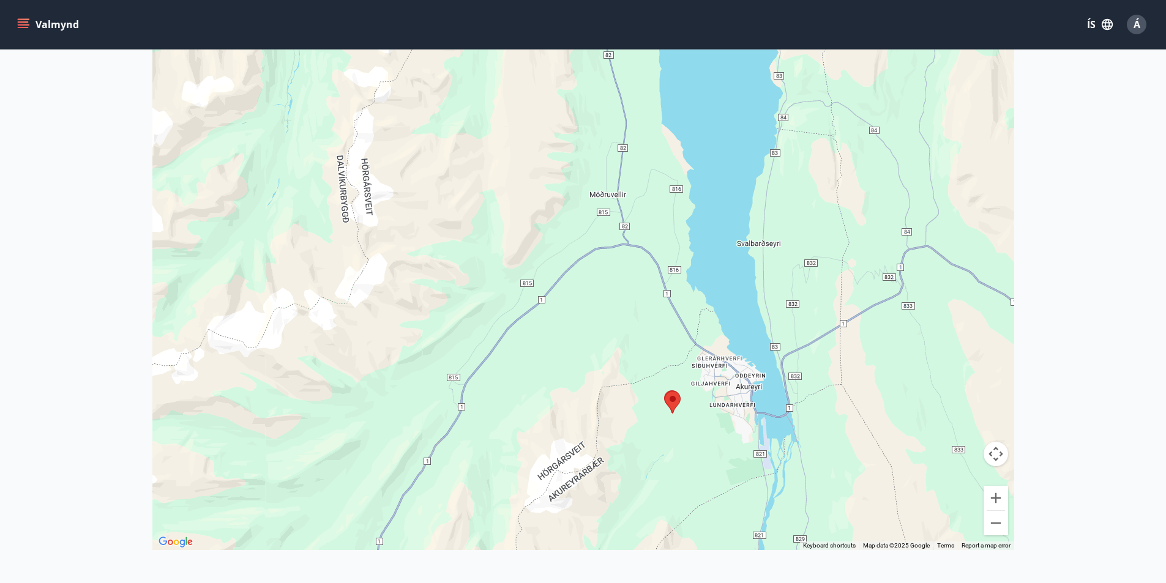
drag, startPoint x: 643, startPoint y: 370, endPoint x: 1175, endPoint y: 354, distance: 532.3
click at [1166, 354] on html "Valmynd ÍS Á Framboð Kort Loka korti ← Move left → Move right ↑ Move up ↓ Move …" at bounding box center [583, 247] width 1166 height 926
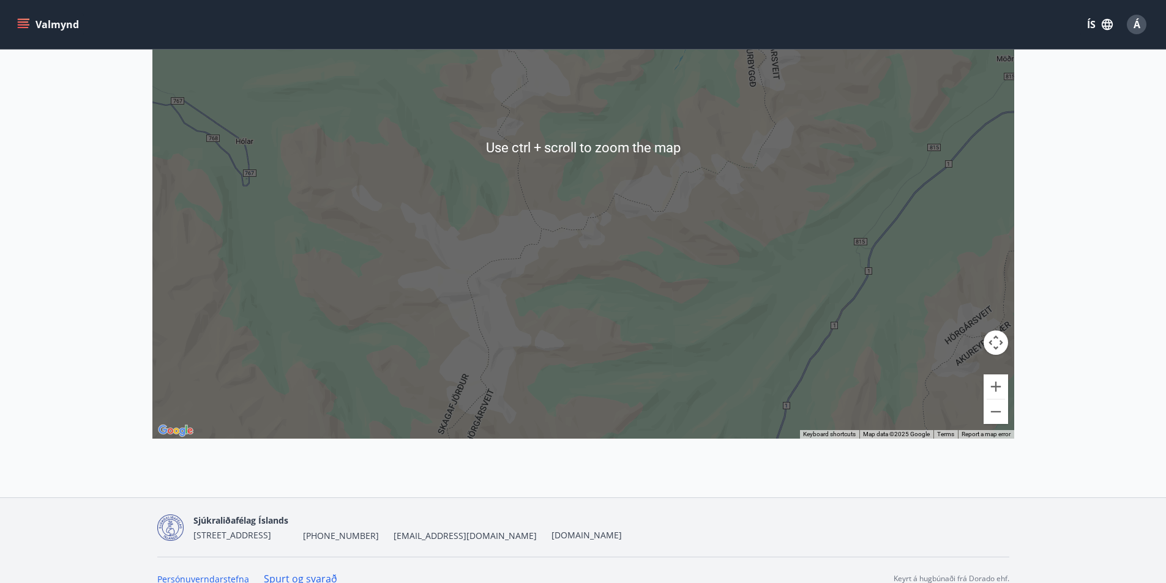
scroll to position [345, 0]
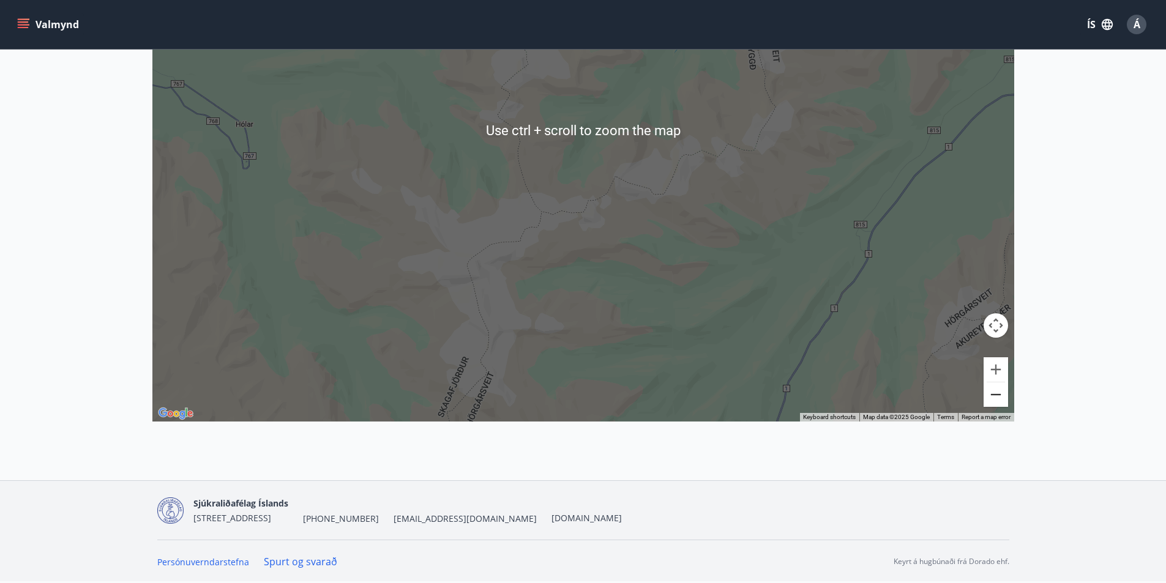
click at [991, 392] on button "Zoom out" at bounding box center [996, 395] width 24 height 24
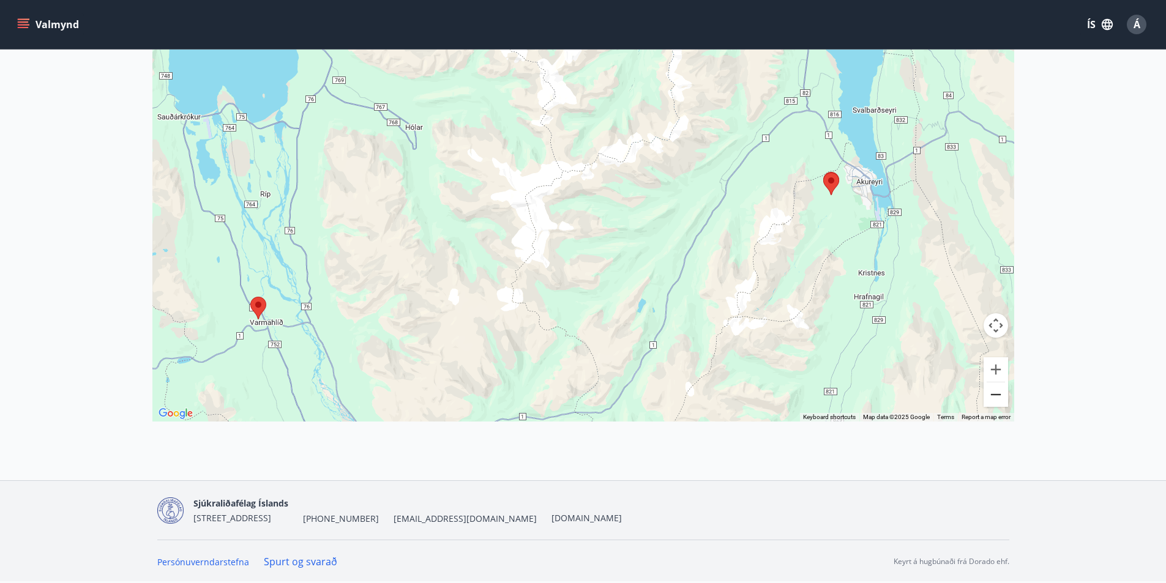
click at [991, 392] on button "Zoom out" at bounding box center [996, 395] width 24 height 24
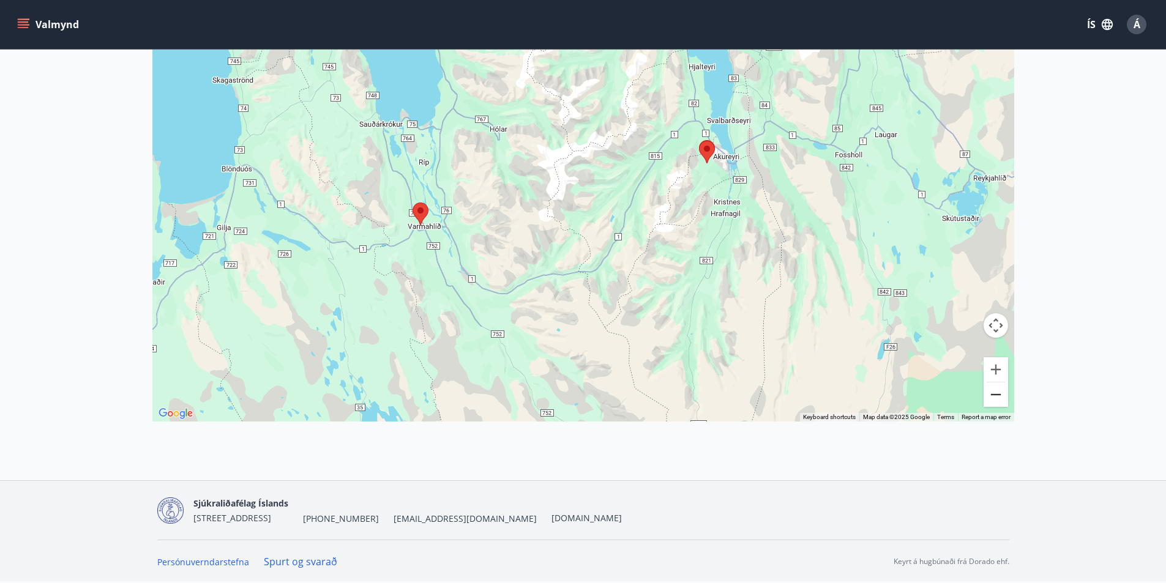
click at [991, 392] on button "Zoom out" at bounding box center [996, 395] width 24 height 24
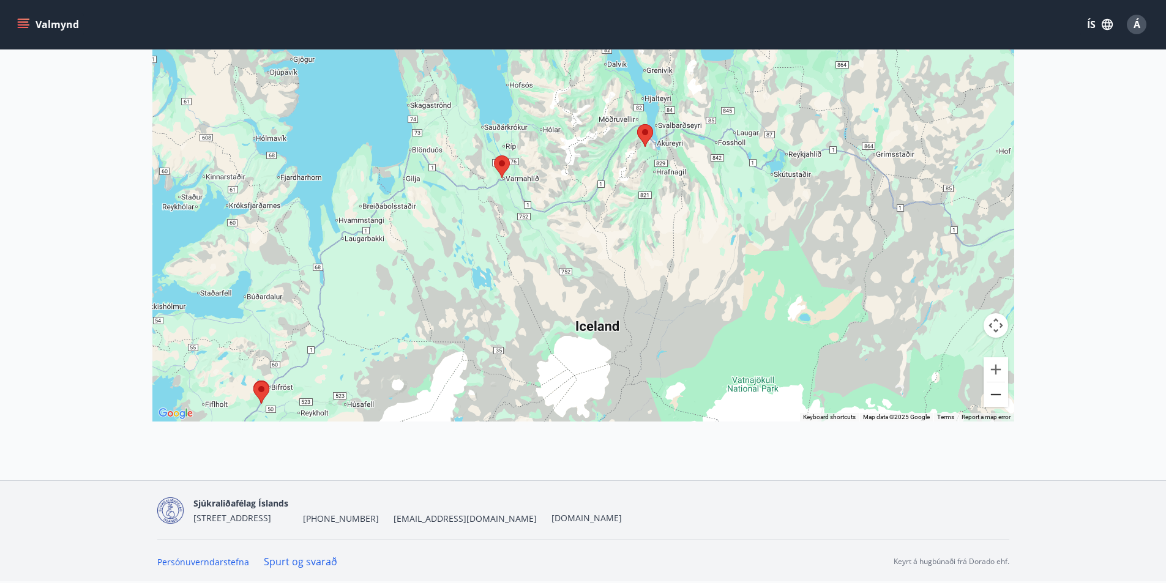
click at [991, 392] on button "Zoom out" at bounding box center [996, 395] width 24 height 24
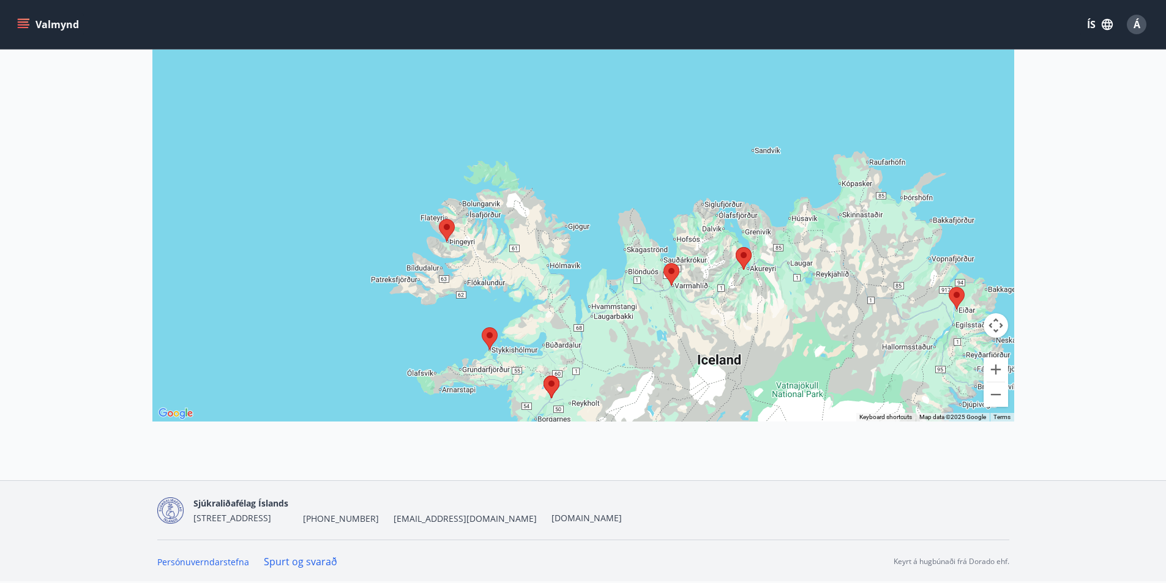
drag, startPoint x: 367, startPoint y: 177, endPoint x: 498, endPoint y: 313, distance: 189.7
click at [498, 313] on div at bounding box center [583, 129] width 862 height 583
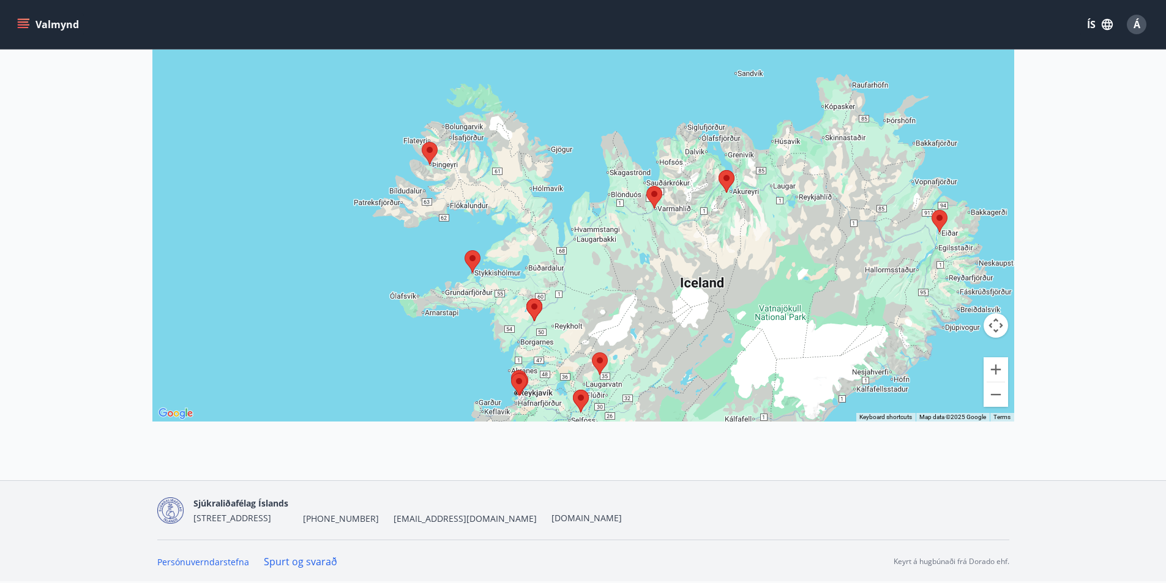
drag, startPoint x: 566, startPoint y: 344, endPoint x: 550, endPoint y: 261, distance: 84.8
click at [550, 261] on div at bounding box center [583, 129] width 862 height 583
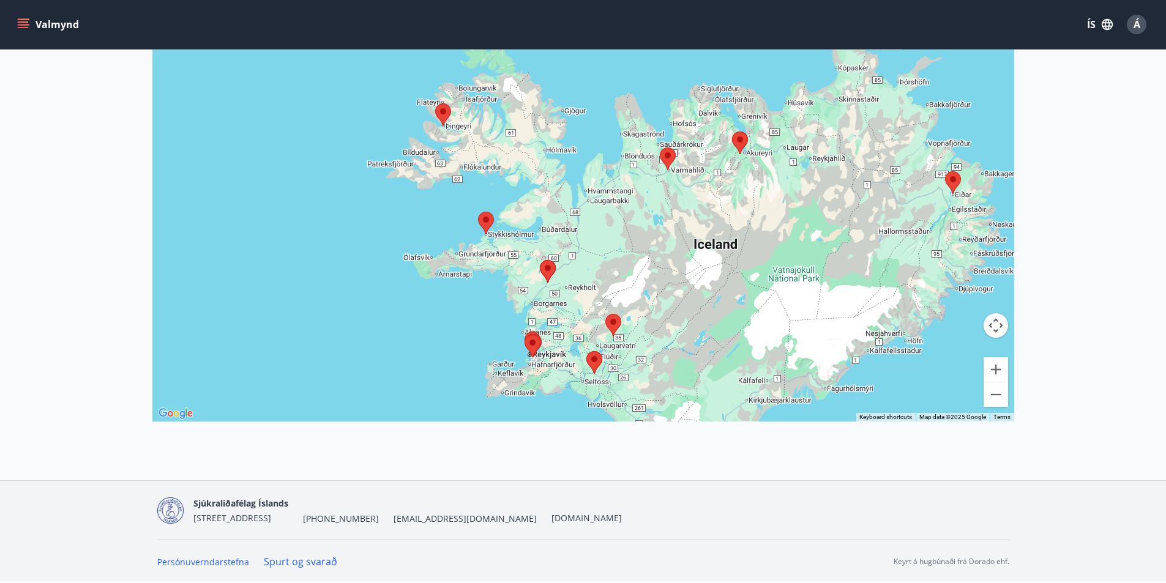
drag, startPoint x: 638, startPoint y: 292, endPoint x: 656, endPoint y: 239, distance: 55.8
click at [656, 239] on div at bounding box center [583, 129] width 862 height 583
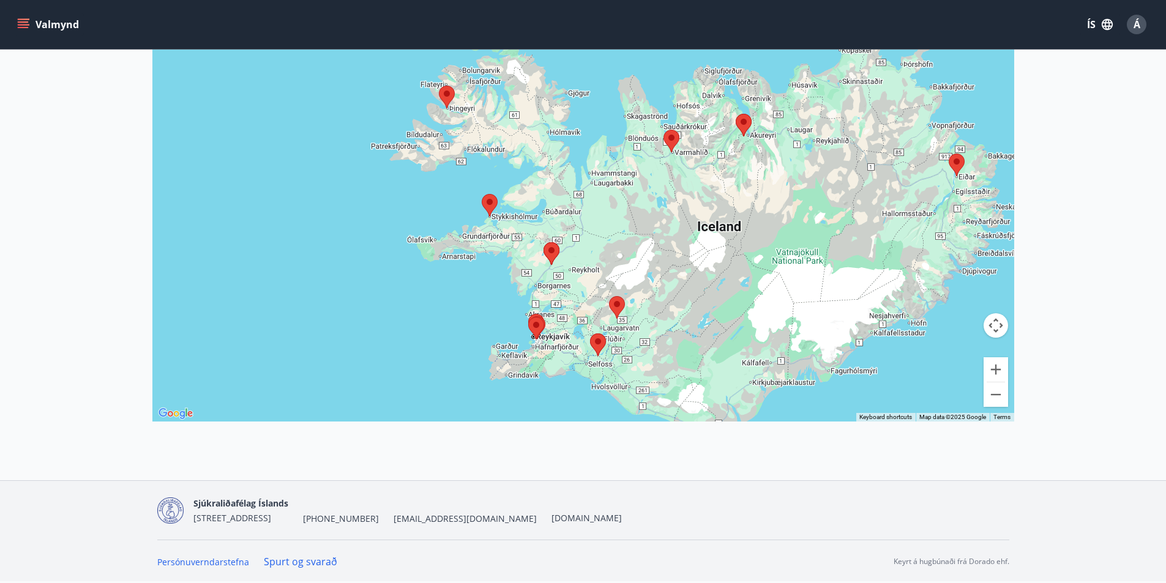
click at [609, 296] on area at bounding box center [609, 296] width 0 height 0
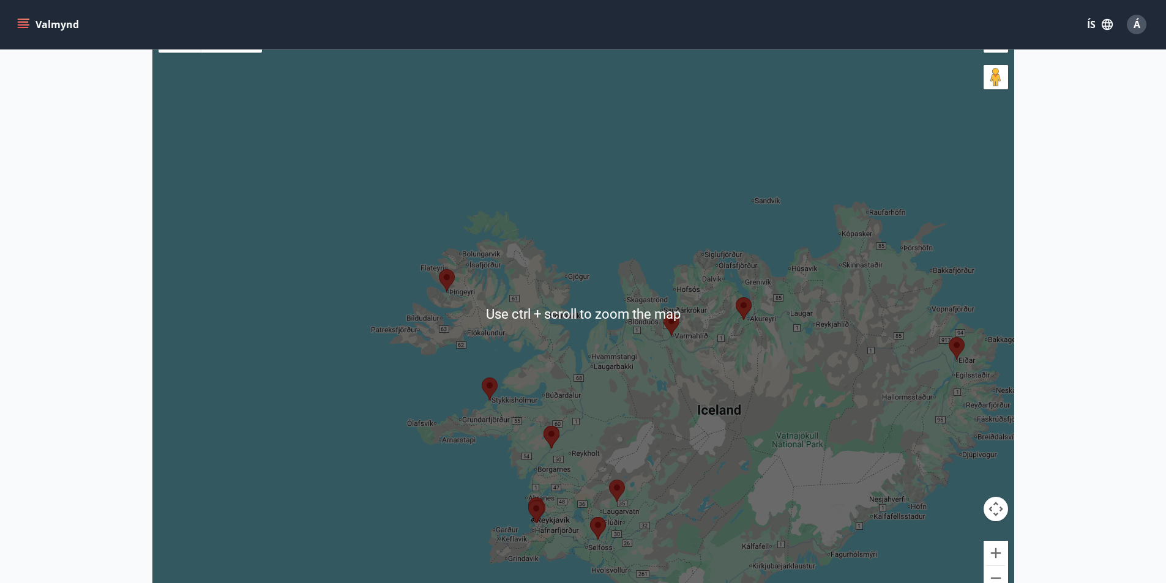
scroll to position [283, 0]
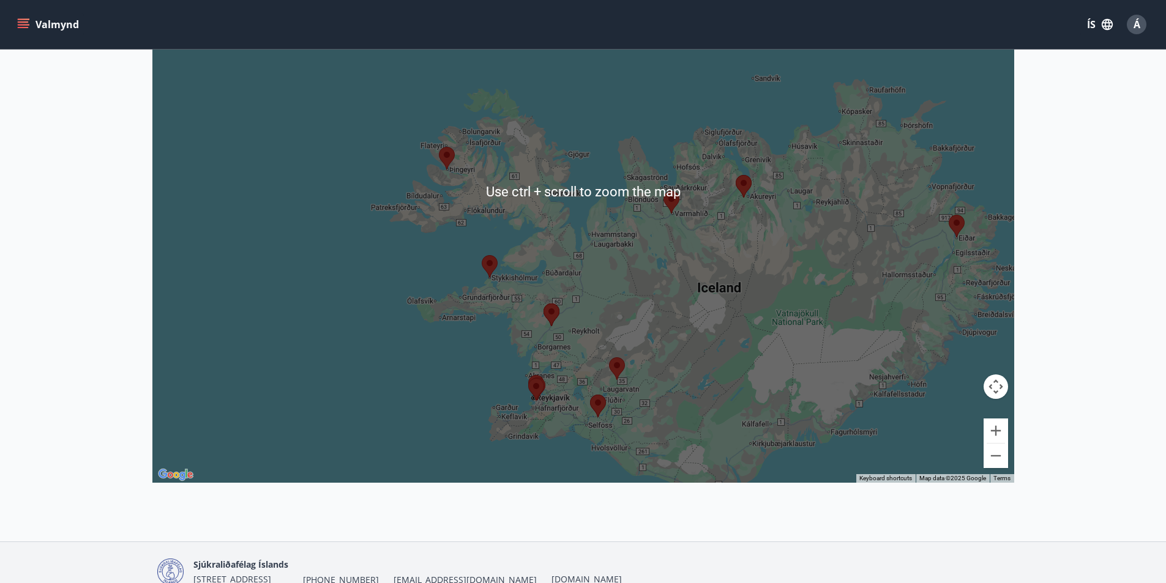
click at [1008, 437] on div "To navigate, press the arrow keys." at bounding box center [583, 191] width 862 height 583
click at [1007, 437] on button "Zoom in" at bounding box center [996, 431] width 24 height 24
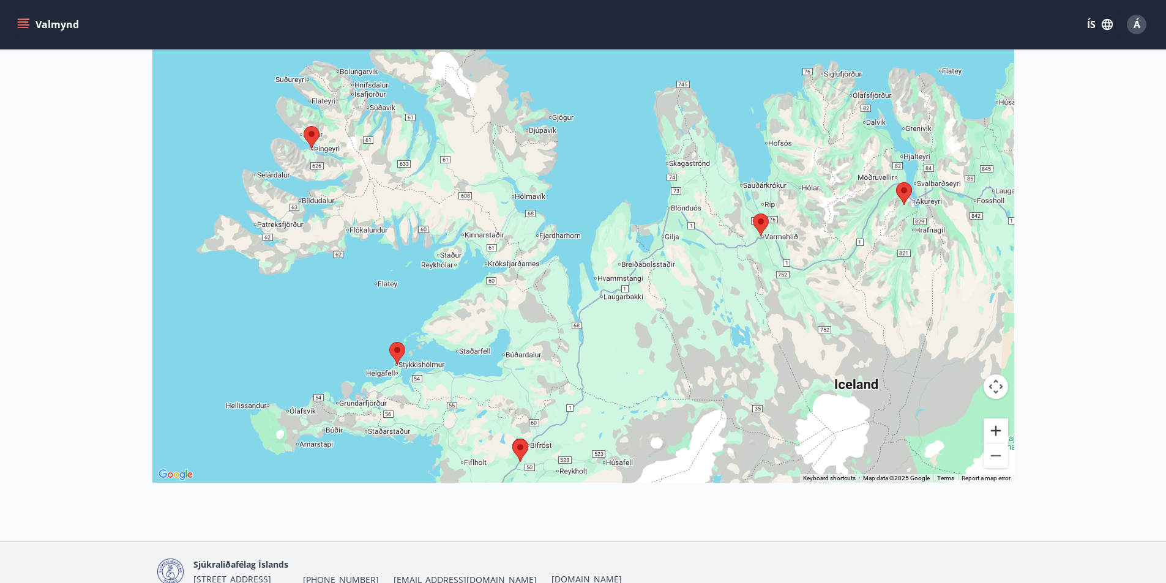
click at [1007, 437] on button "Zoom in" at bounding box center [996, 431] width 24 height 24
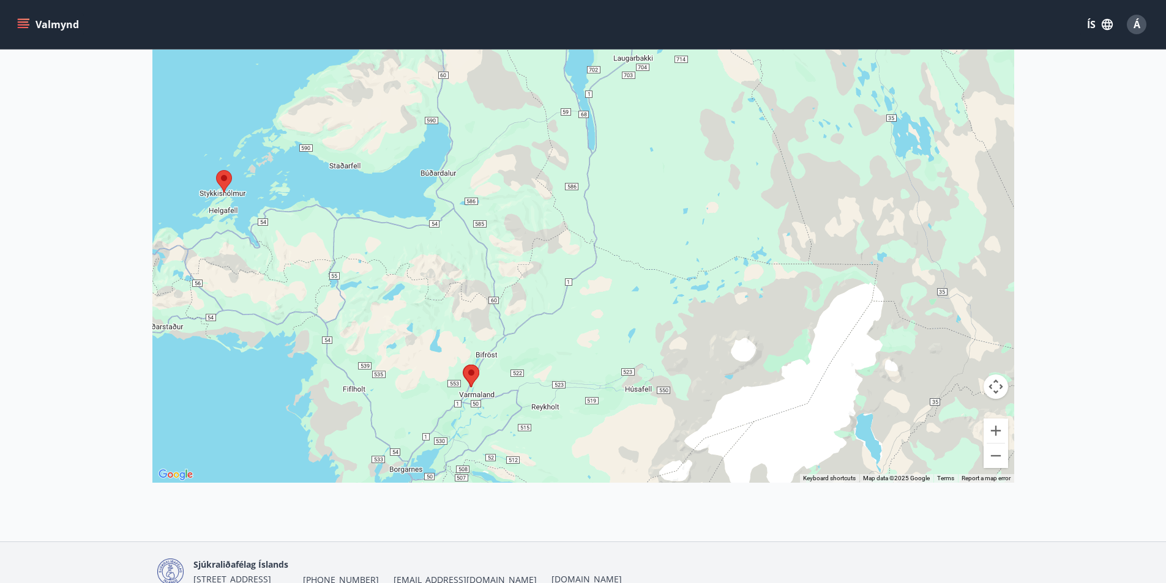
drag, startPoint x: 787, startPoint y: 403, endPoint x: 800, endPoint y: 46, distance: 357.8
click at [800, 46] on div "Valmynd ÍS Á Framboð Kort Loka korti ← Move left → Move right ↑ Move up ↓ Move …" at bounding box center [583, 129] width 1166 height 825
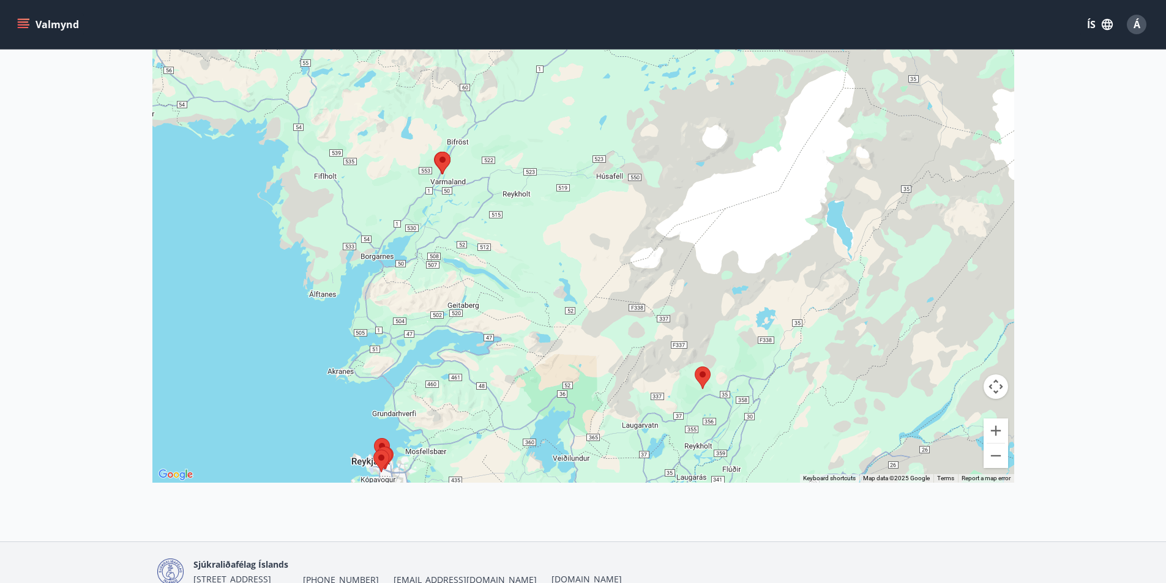
drag, startPoint x: 632, startPoint y: 231, endPoint x: 618, endPoint y: 107, distance: 125.8
click at [618, 107] on div at bounding box center [583, 191] width 862 height 583
click at [999, 430] on button "Zoom in" at bounding box center [996, 431] width 24 height 24
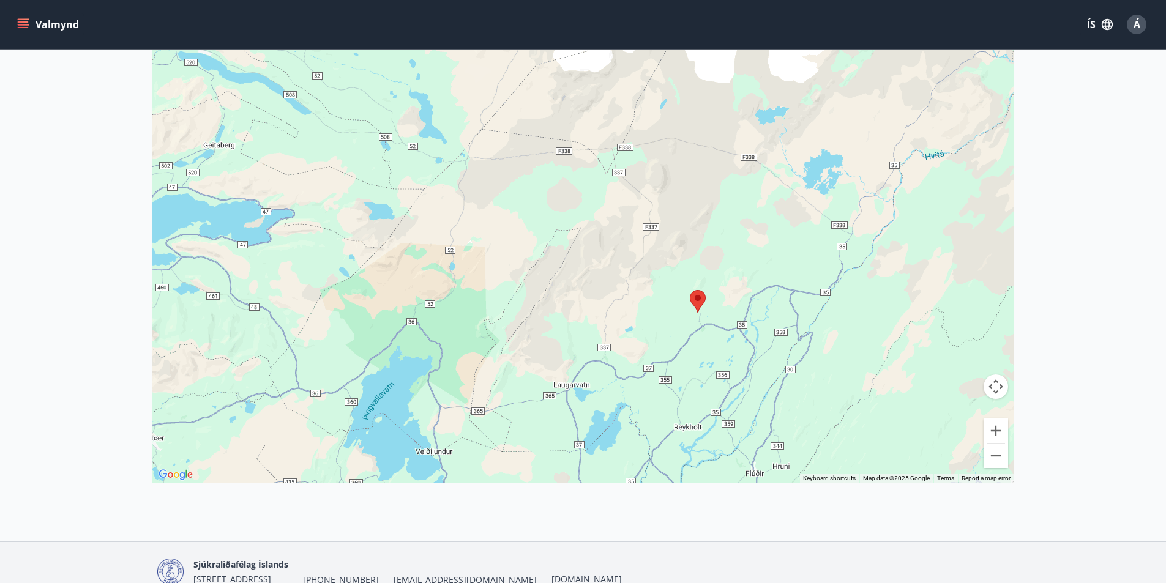
drag, startPoint x: 683, startPoint y: 394, endPoint x: 558, endPoint y: 141, distance: 282.6
click at [558, 141] on div at bounding box center [583, 191] width 862 height 583
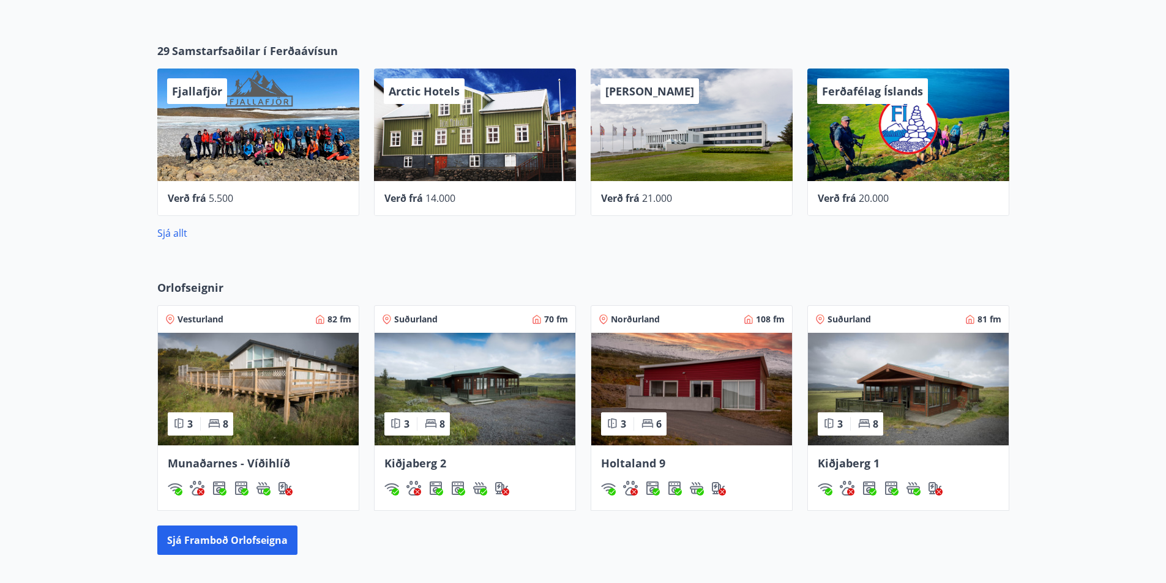
scroll to position [612, 0]
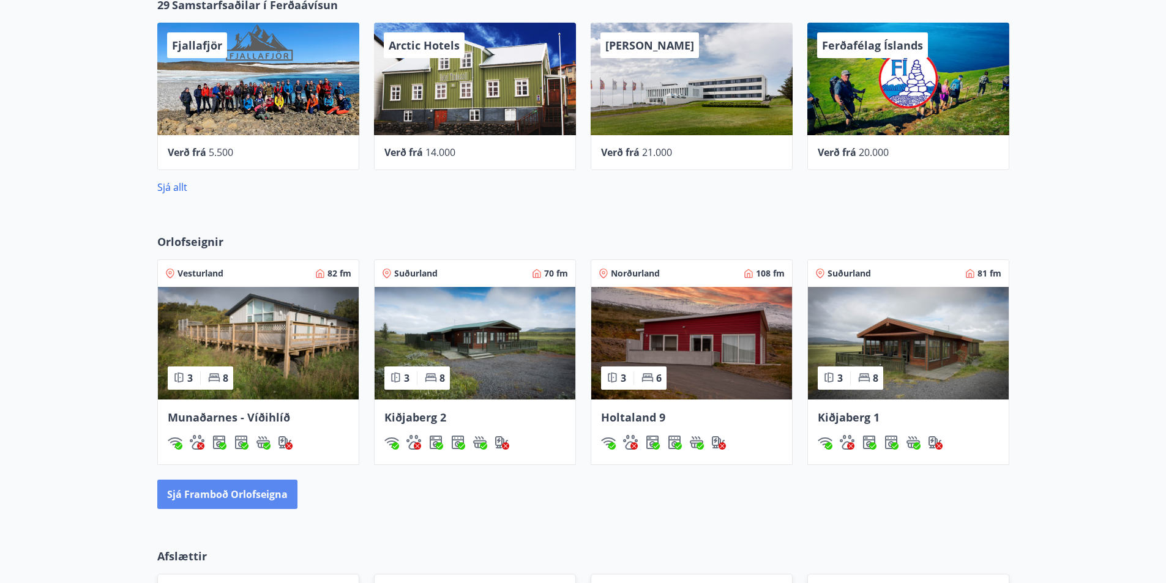
click at [226, 495] on button "Sjá framboð orlofseigna" at bounding box center [227, 494] width 140 height 29
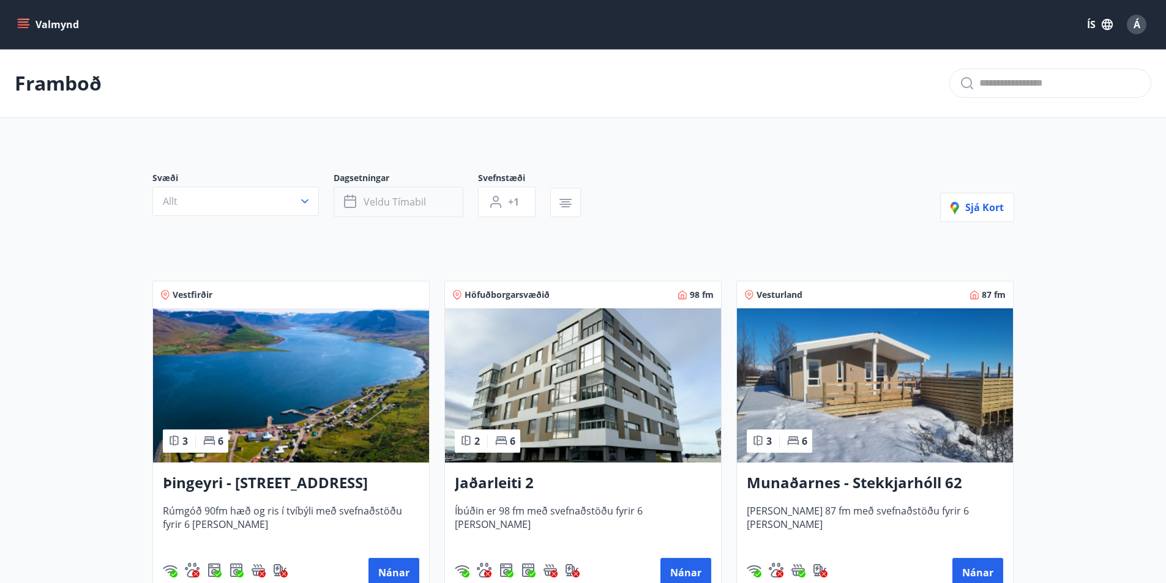
click at [397, 201] on span "Veldu tímabil" at bounding box center [395, 201] width 62 height 13
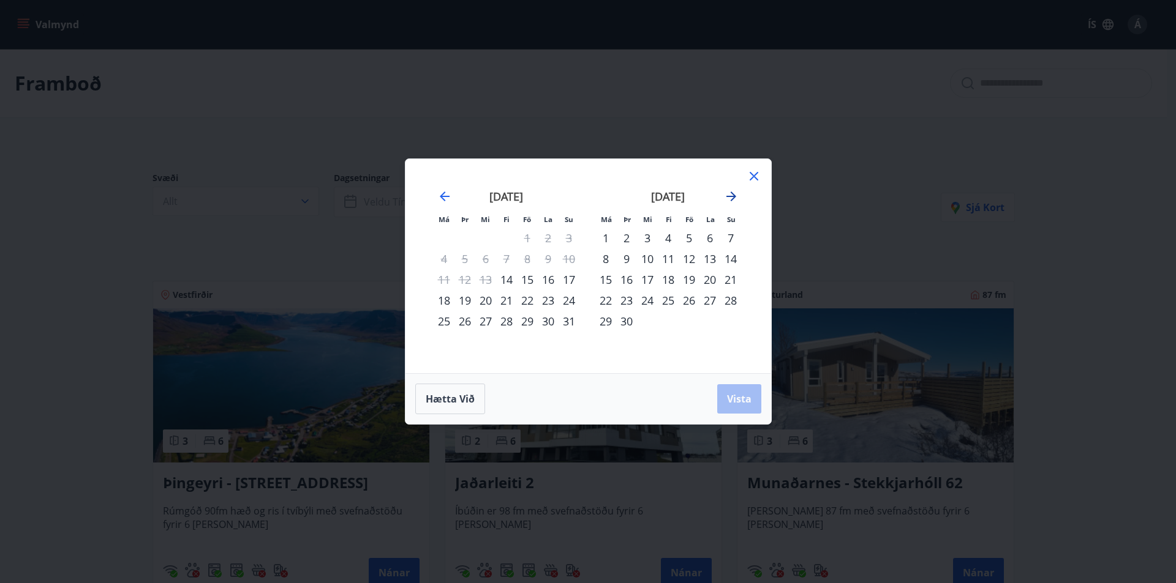
click at [731, 195] on icon "Move forward to switch to the next month." at bounding box center [731, 196] width 15 height 15
click at [450, 195] on icon "Move backward to switch to the previous month." at bounding box center [444, 196] width 15 height 15
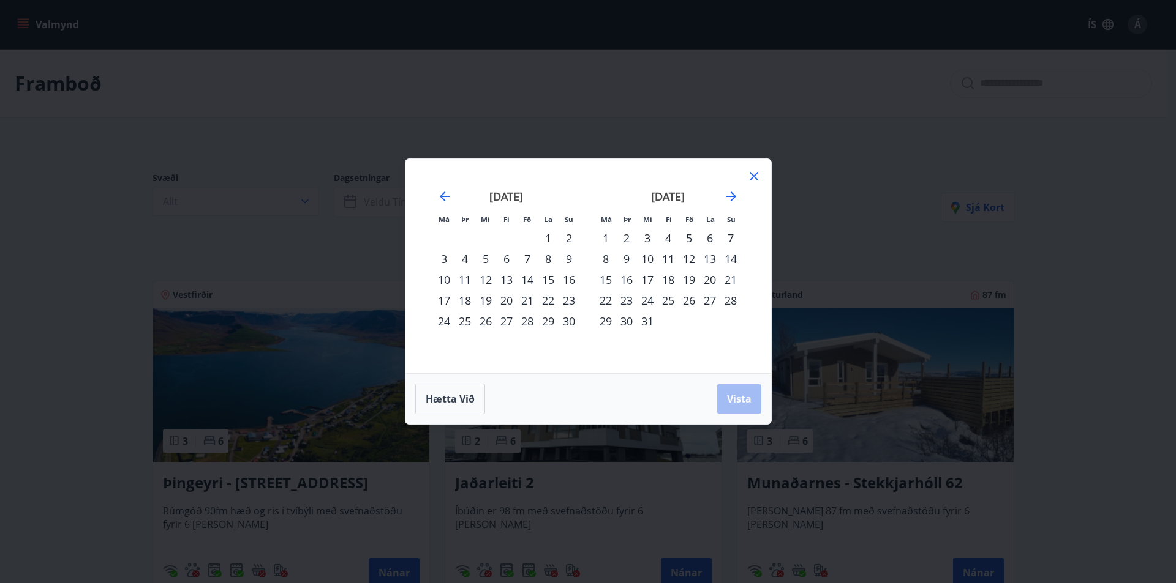
click at [604, 237] on div "1" at bounding box center [605, 238] width 21 height 21
click at [727, 233] on div "7" at bounding box center [730, 238] width 21 height 21
click at [738, 388] on button "Vista" at bounding box center [739, 398] width 44 height 29
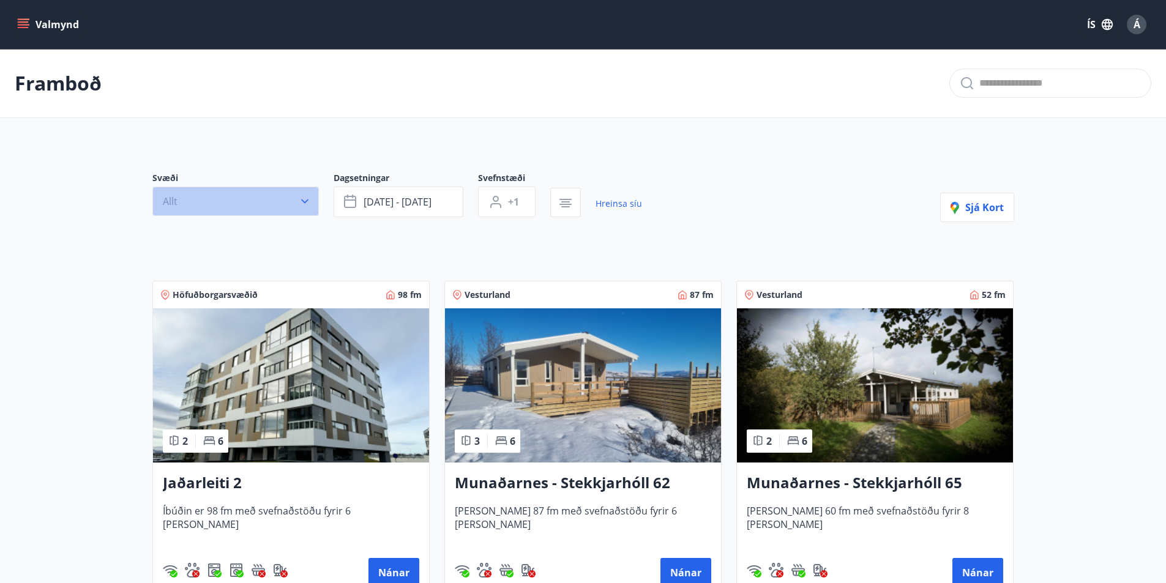
click at [299, 198] on icon "button" at bounding box center [305, 201] width 12 height 12
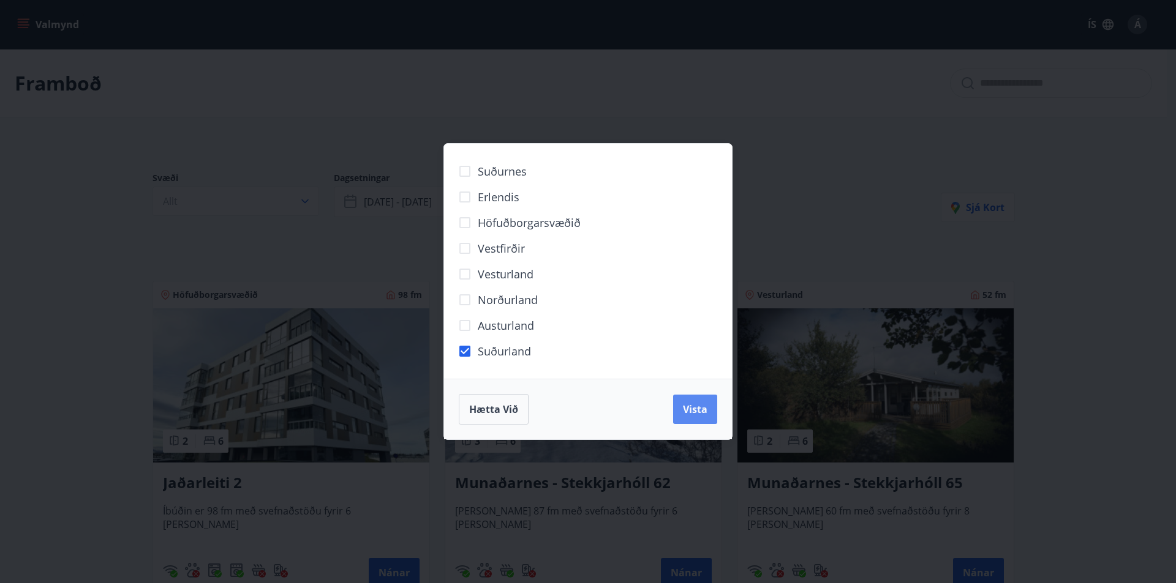
click at [704, 404] on span "Vista" at bounding box center [695, 409] width 24 height 13
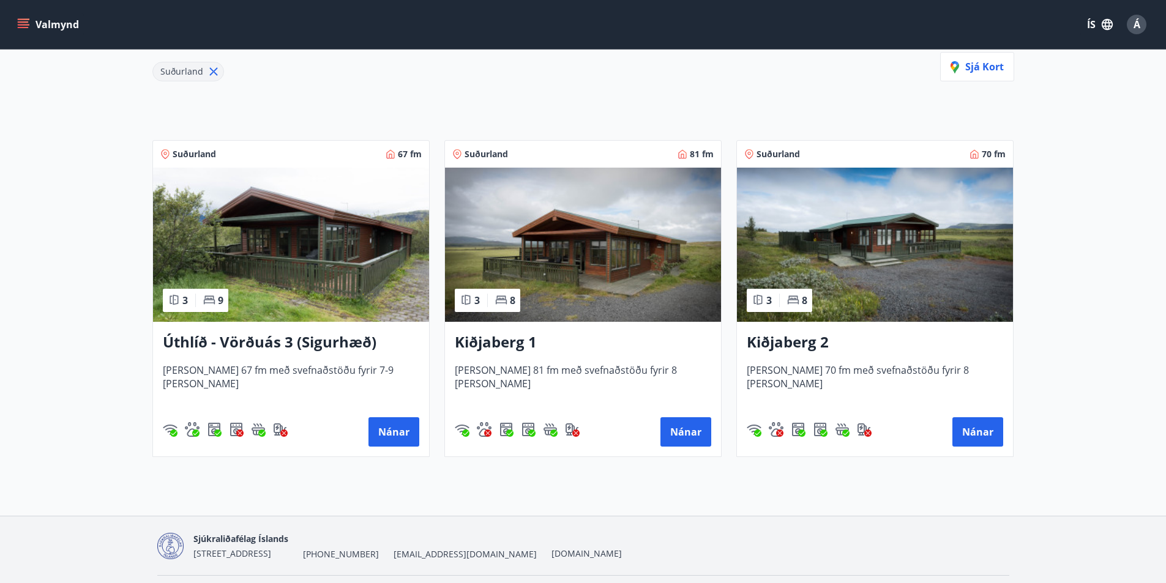
scroll to position [184, 0]
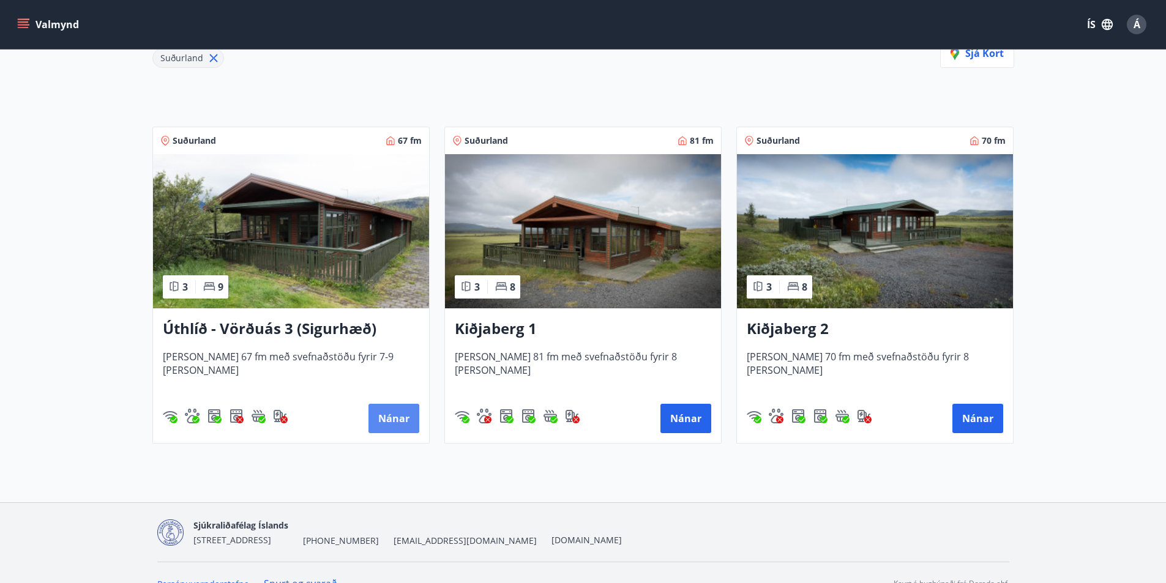
click at [391, 419] on button "Nánar" at bounding box center [394, 418] width 51 height 29
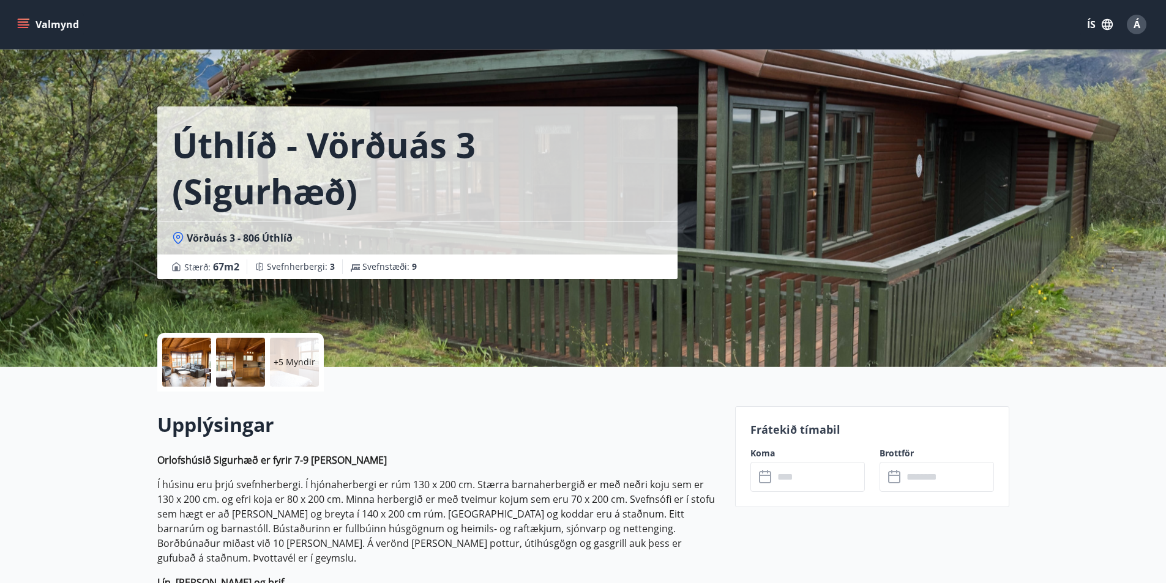
click at [808, 467] on input "text" at bounding box center [819, 477] width 91 height 30
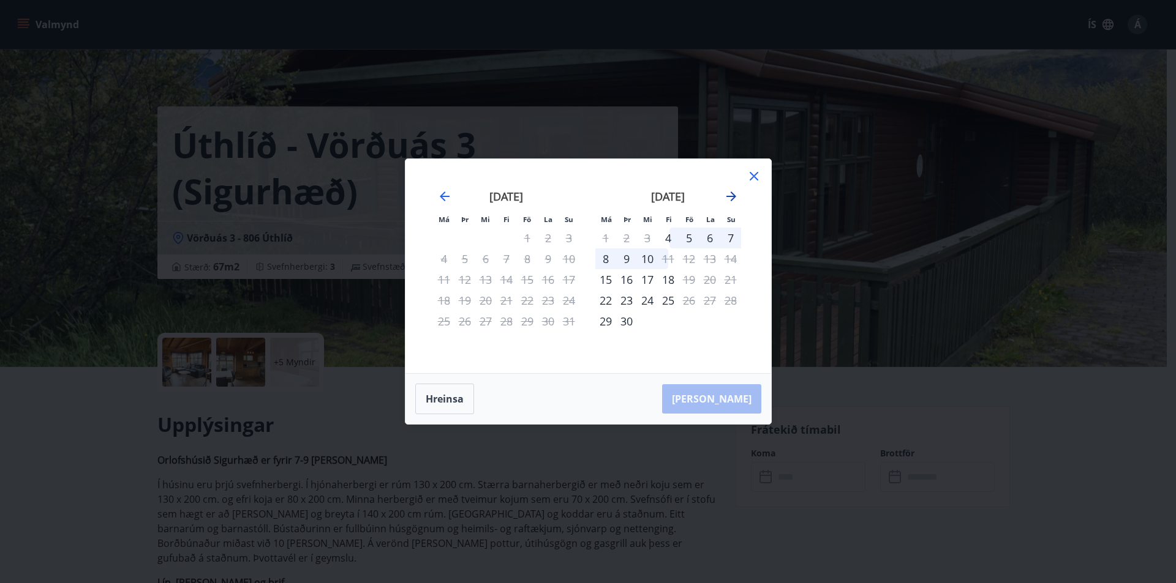
click at [735, 195] on icon "Move forward to switch to the next month." at bounding box center [731, 196] width 15 height 15
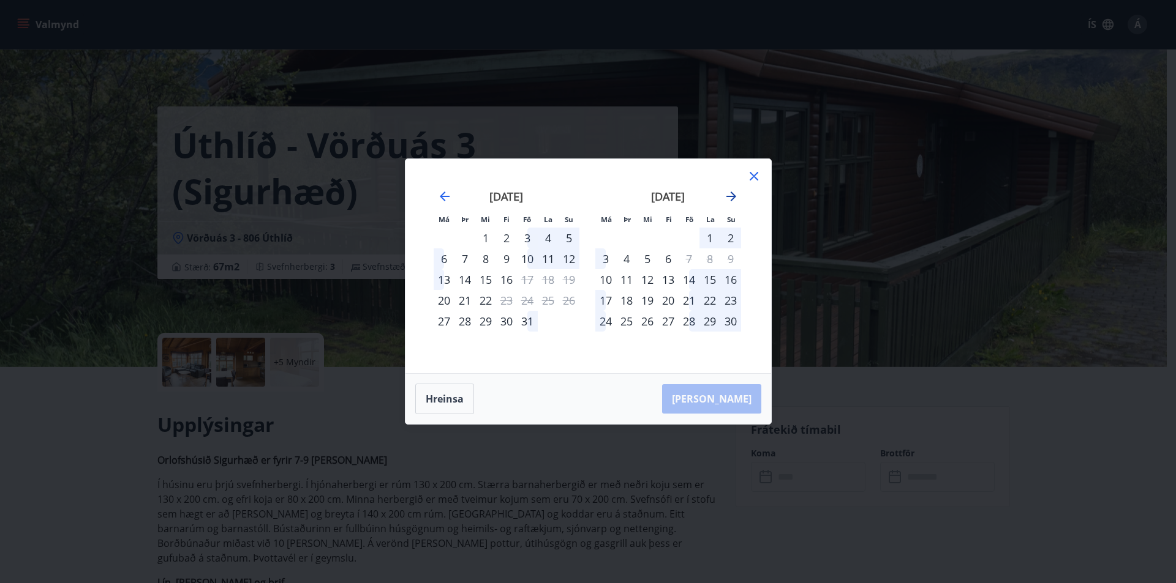
click at [735, 195] on icon "Move forward to switch to the next month." at bounding box center [731, 196] width 15 height 15
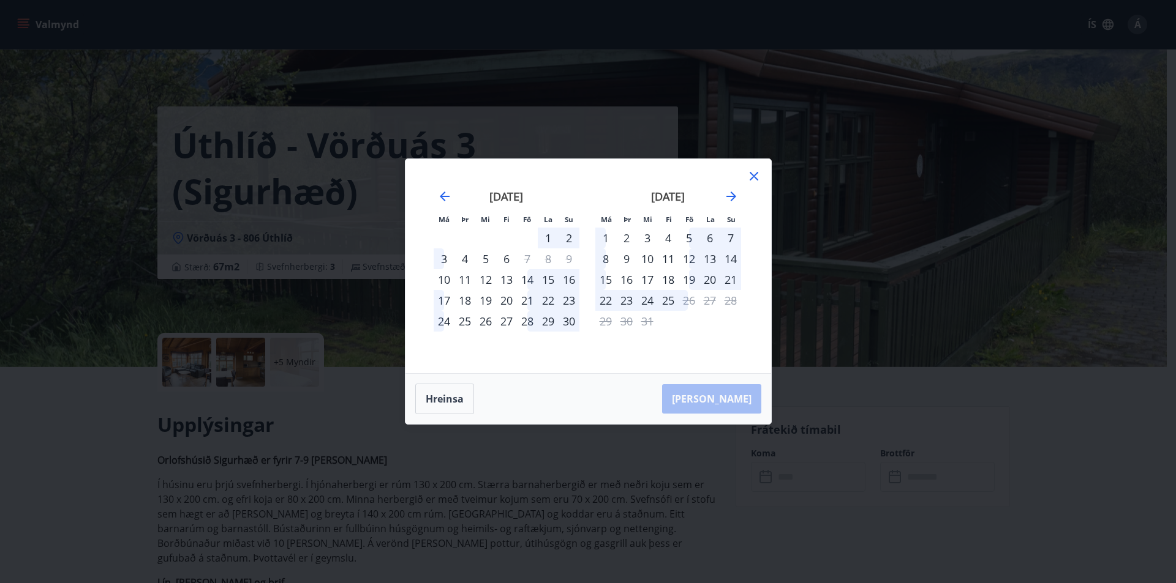
click at [602, 234] on div "1" at bounding box center [605, 238] width 21 height 21
click at [729, 232] on div "7" at bounding box center [730, 238] width 21 height 21
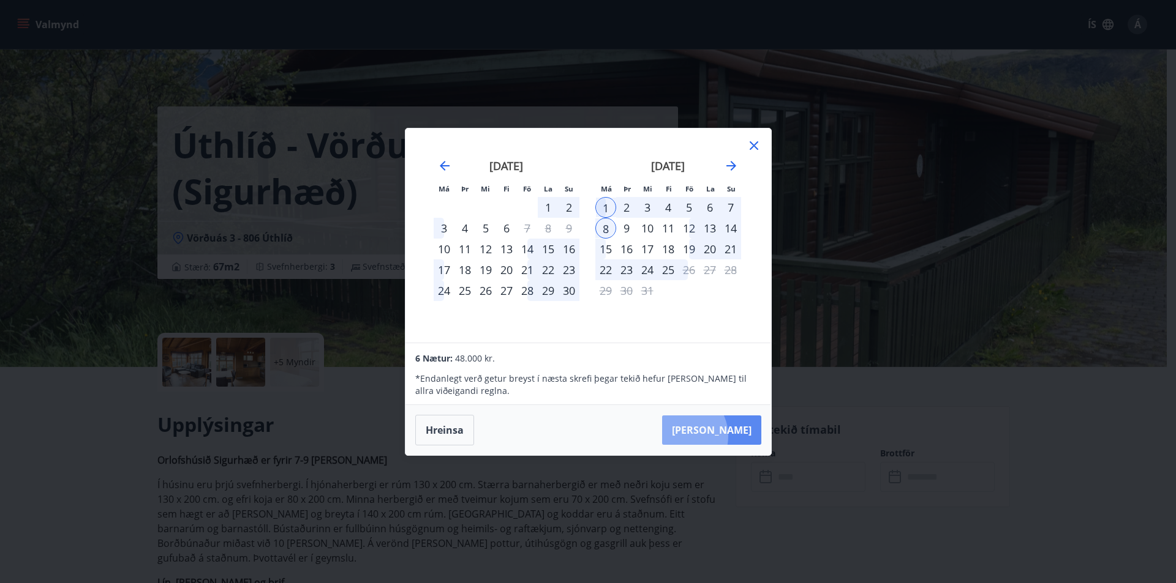
click at [718, 436] on button "Taka Frá" at bounding box center [711, 430] width 99 height 29
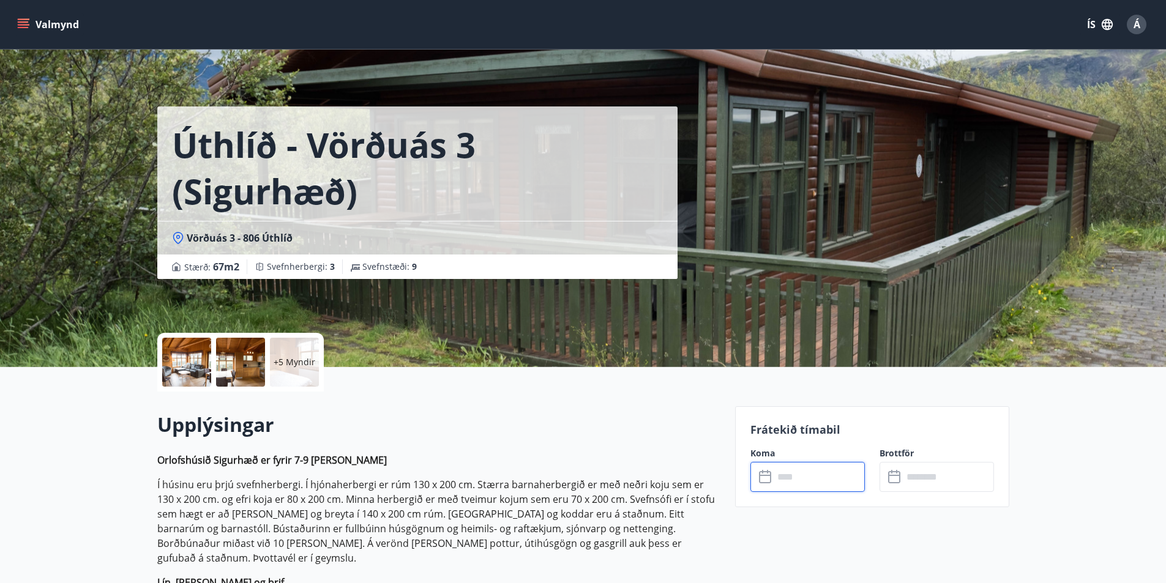
type input "******"
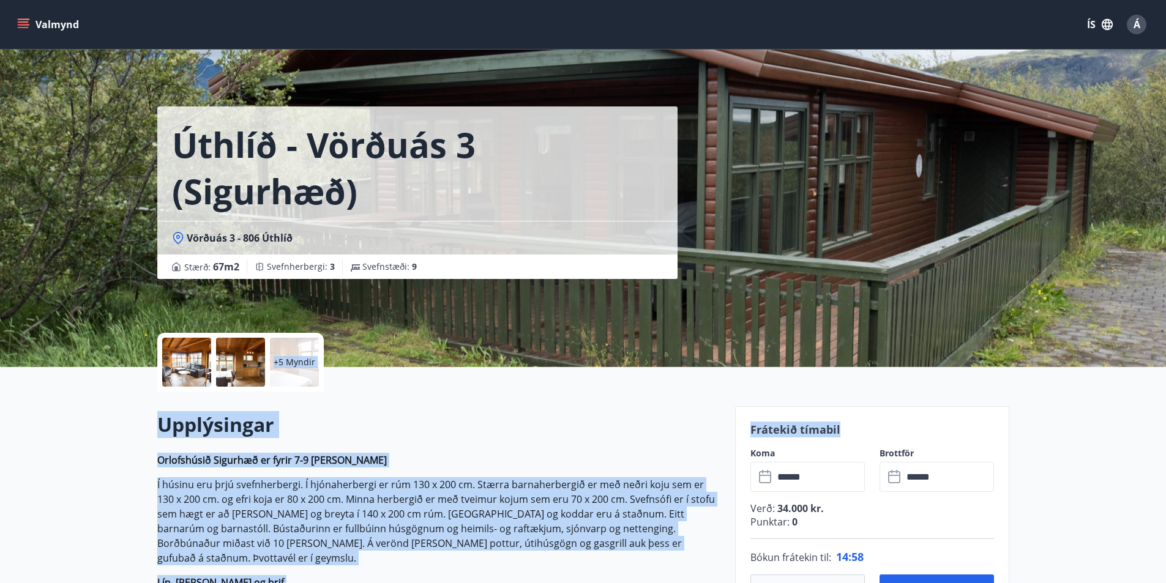
drag, startPoint x: 842, startPoint y: 414, endPoint x: 839, endPoint y: 302, distance: 112.1
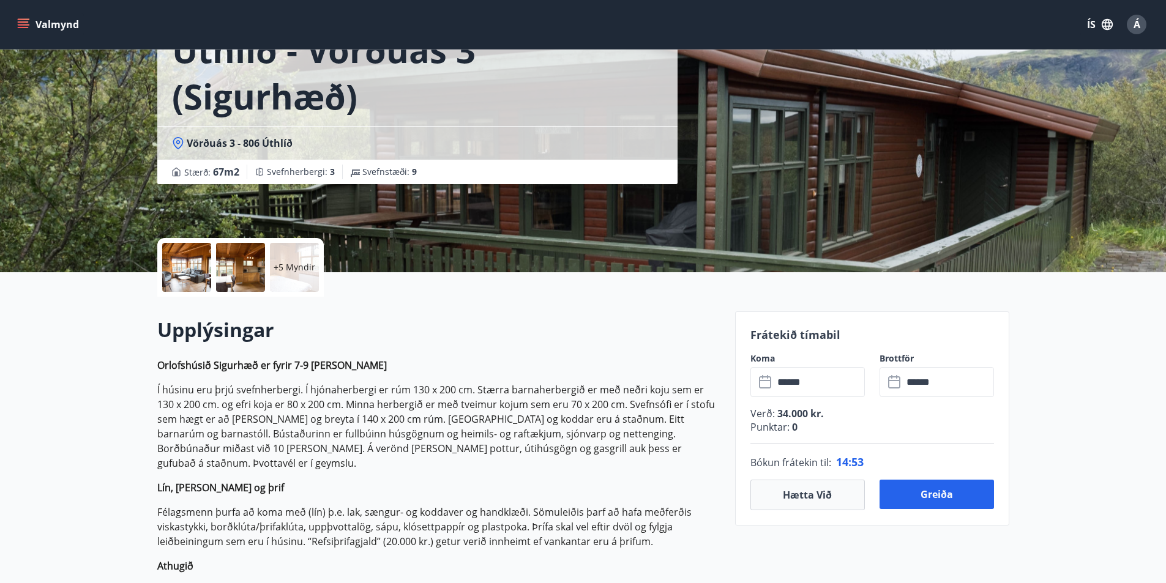
scroll to position [184, 0]
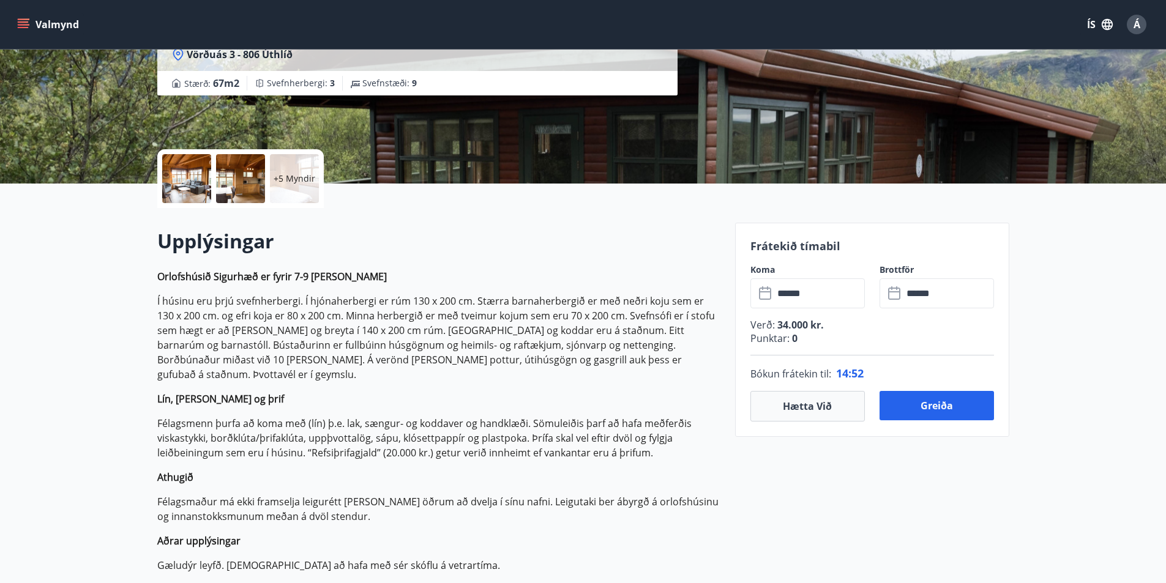
click at [781, 343] on p "Punktar : 0" at bounding box center [873, 338] width 244 height 13
click at [799, 324] on span "34.000 kr." at bounding box center [799, 324] width 49 height 13
click at [832, 290] on input "******" at bounding box center [819, 294] width 91 height 30
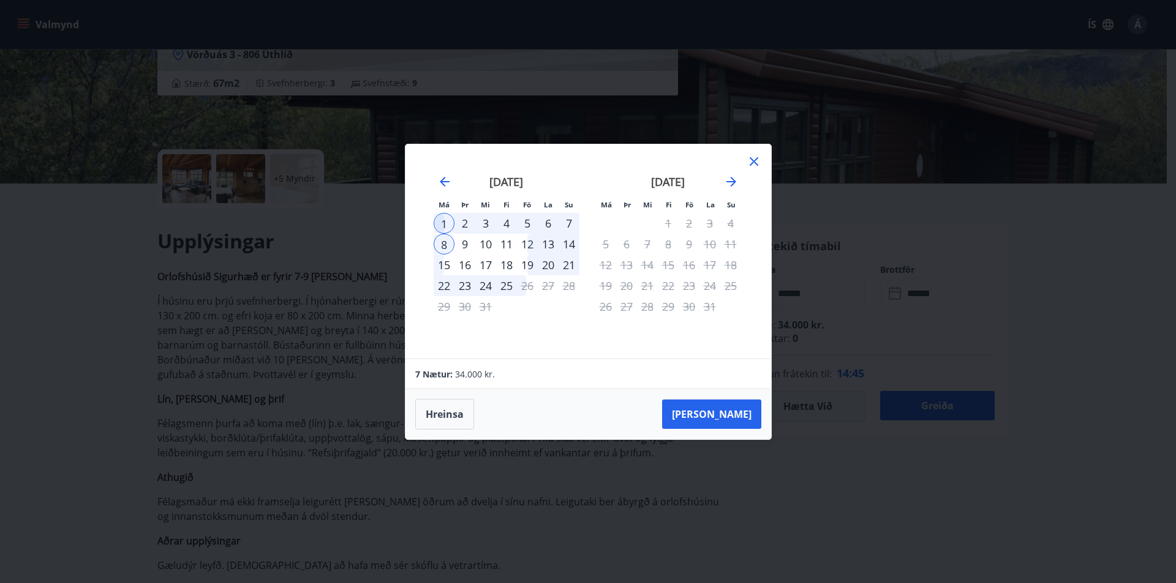
click at [442, 287] on div "22" at bounding box center [443, 286] width 21 height 21
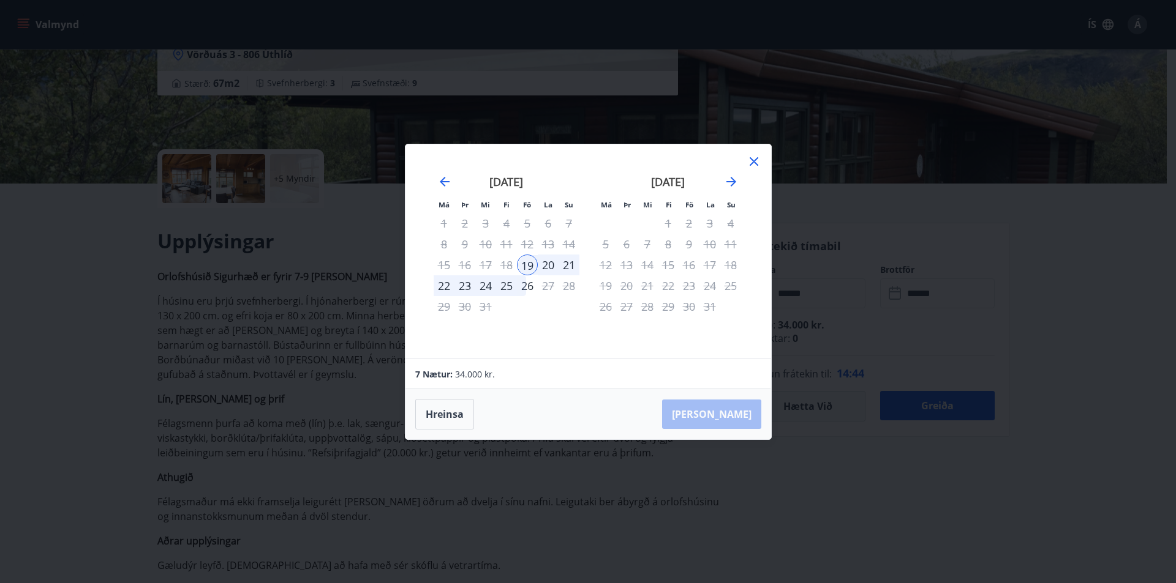
click at [502, 287] on div "25" at bounding box center [506, 286] width 21 height 21
click at [443, 282] on div "22" at bounding box center [443, 286] width 21 height 21
click at [443, 216] on div "1" at bounding box center [443, 223] width 21 height 21
click at [563, 222] on div "7" at bounding box center [568, 223] width 21 height 21
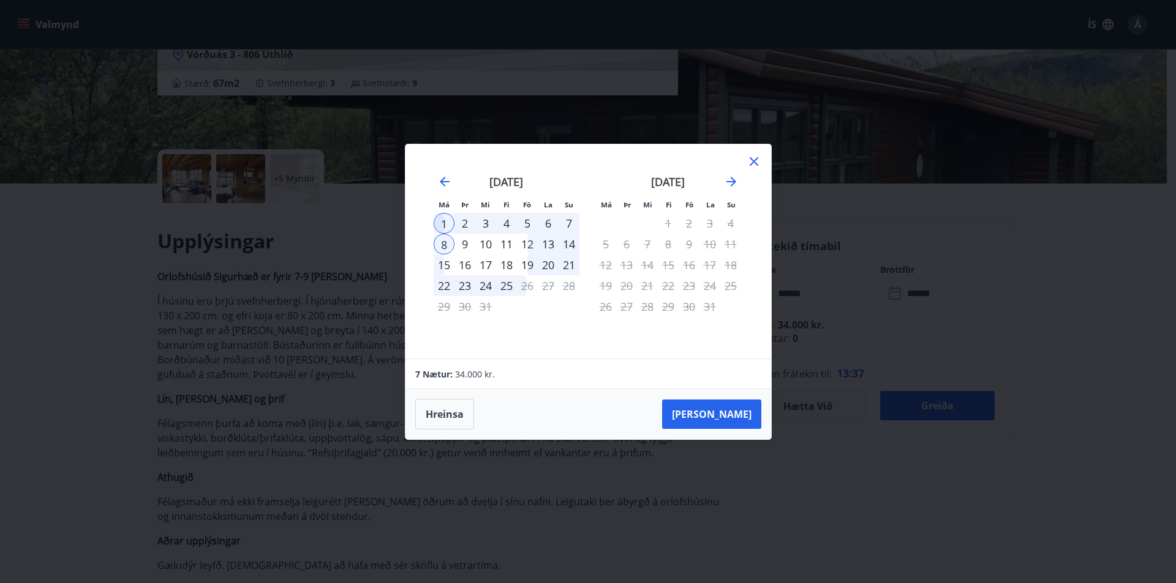
click at [533, 220] on div "5" at bounding box center [527, 223] width 21 height 21
click at [574, 221] on div "7" at bounding box center [568, 223] width 21 height 21
click at [446, 242] on div "8" at bounding box center [443, 244] width 21 height 21
click at [574, 217] on div "7" at bounding box center [568, 223] width 21 height 21
click at [530, 221] on div "5" at bounding box center [527, 223] width 21 height 21
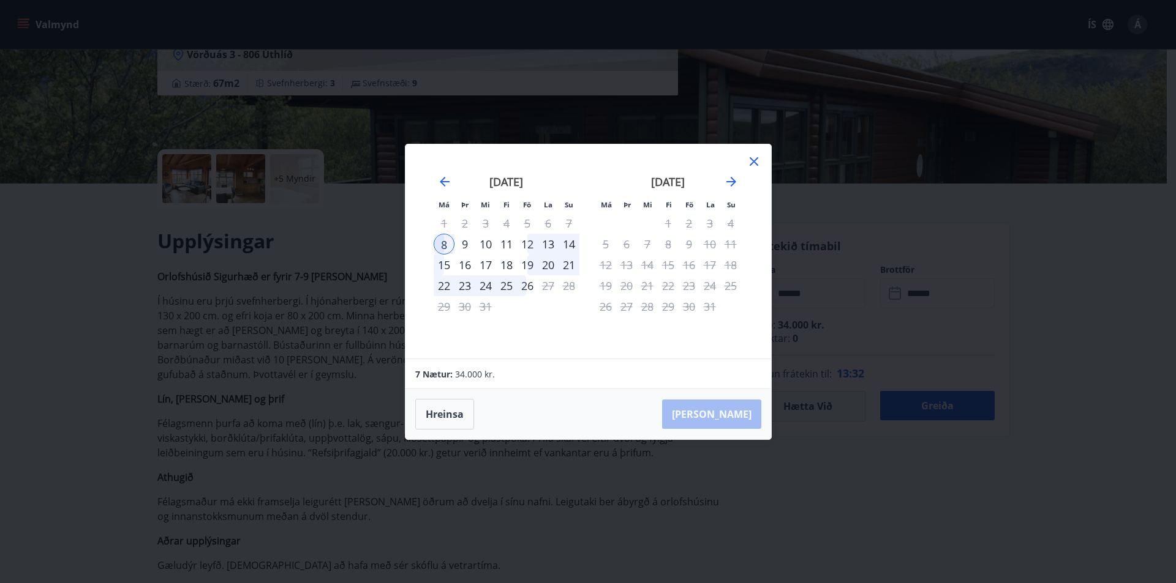
click at [533, 242] on div "12" at bounding box center [527, 244] width 21 height 21
click at [564, 244] on div "14" at bounding box center [568, 244] width 21 height 21
click at [527, 242] on div "12" at bounding box center [527, 244] width 21 height 21
click at [446, 246] on div "8" at bounding box center [443, 244] width 21 height 21
click at [754, 163] on icon at bounding box center [753, 161] width 15 height 15
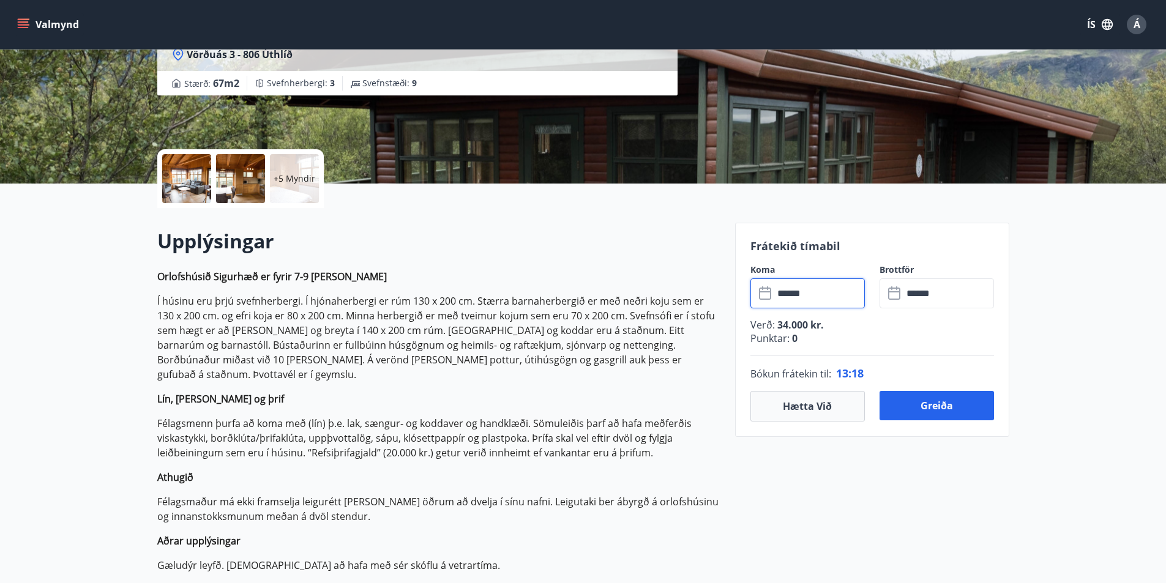
click at [774, 290] on input "******" at bounding box center [819, 294] width 91 height 30
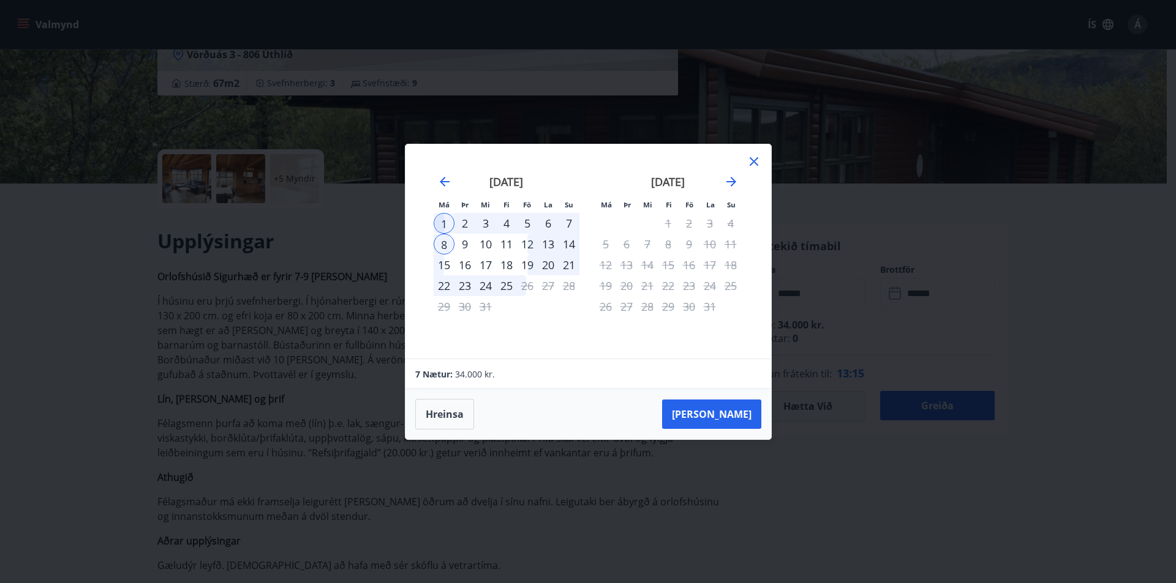
click at [528, 220] on div "5" at bounding box center [527, 223] width 21 height 21
click at [574, 220] on div "7" at bounding box center [568, 223] width 21 height 21
click at [732, 411] on button "Taka Frá" at bounding box center [711, 414] width 99 height 29
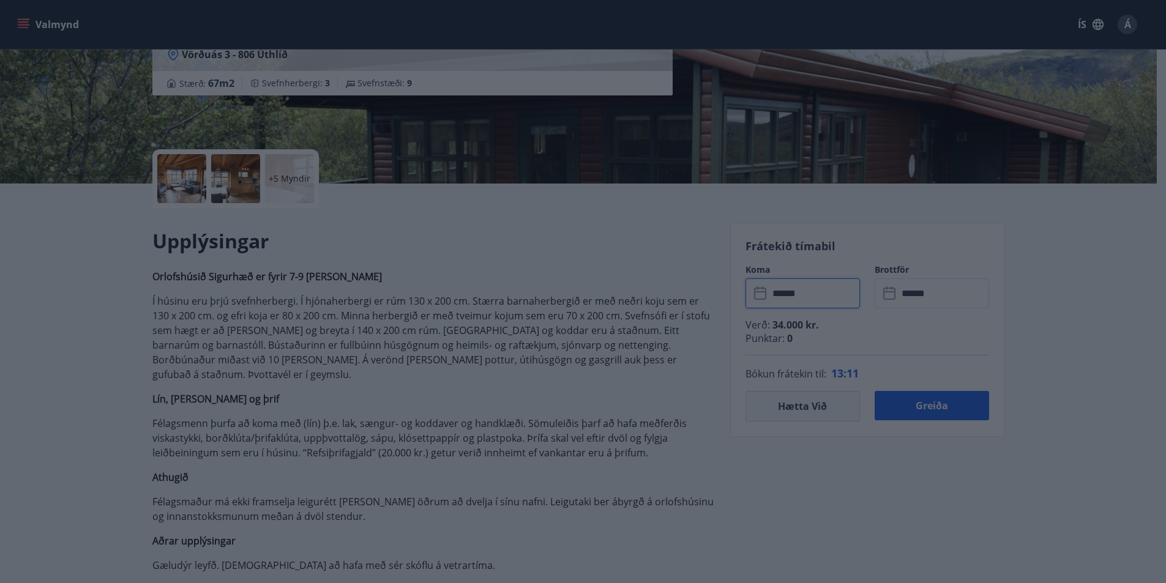
type input "******"
